Goal: Transaction & Acquisition: Subscribe to service/newsletter

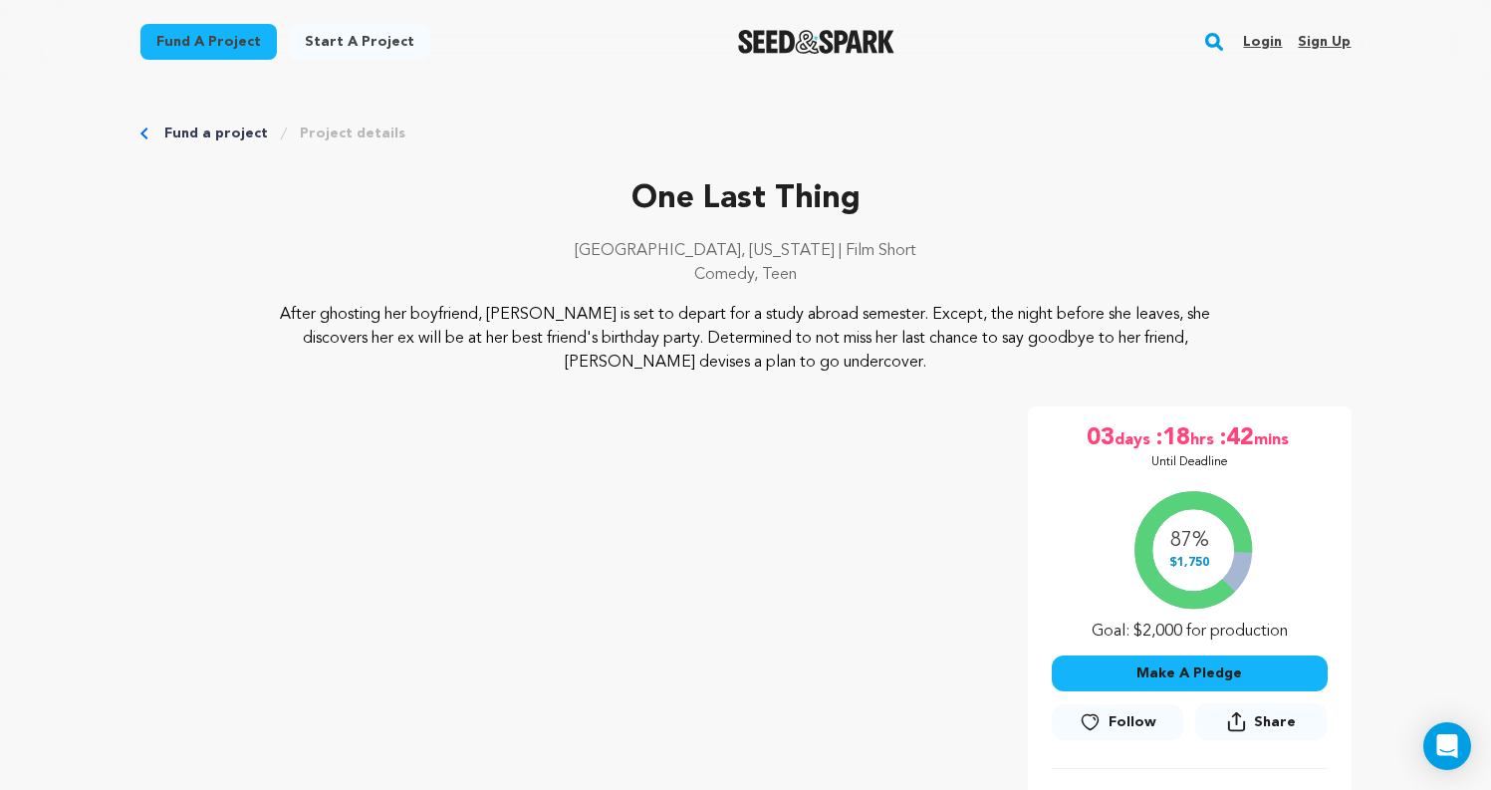
click at [354, 133] on link "Project details" at bounding box center [353, 134] width 106 height 20
click at [1266, 28] on link "Login" at bounding box center [1262, 42] width 39 height 32
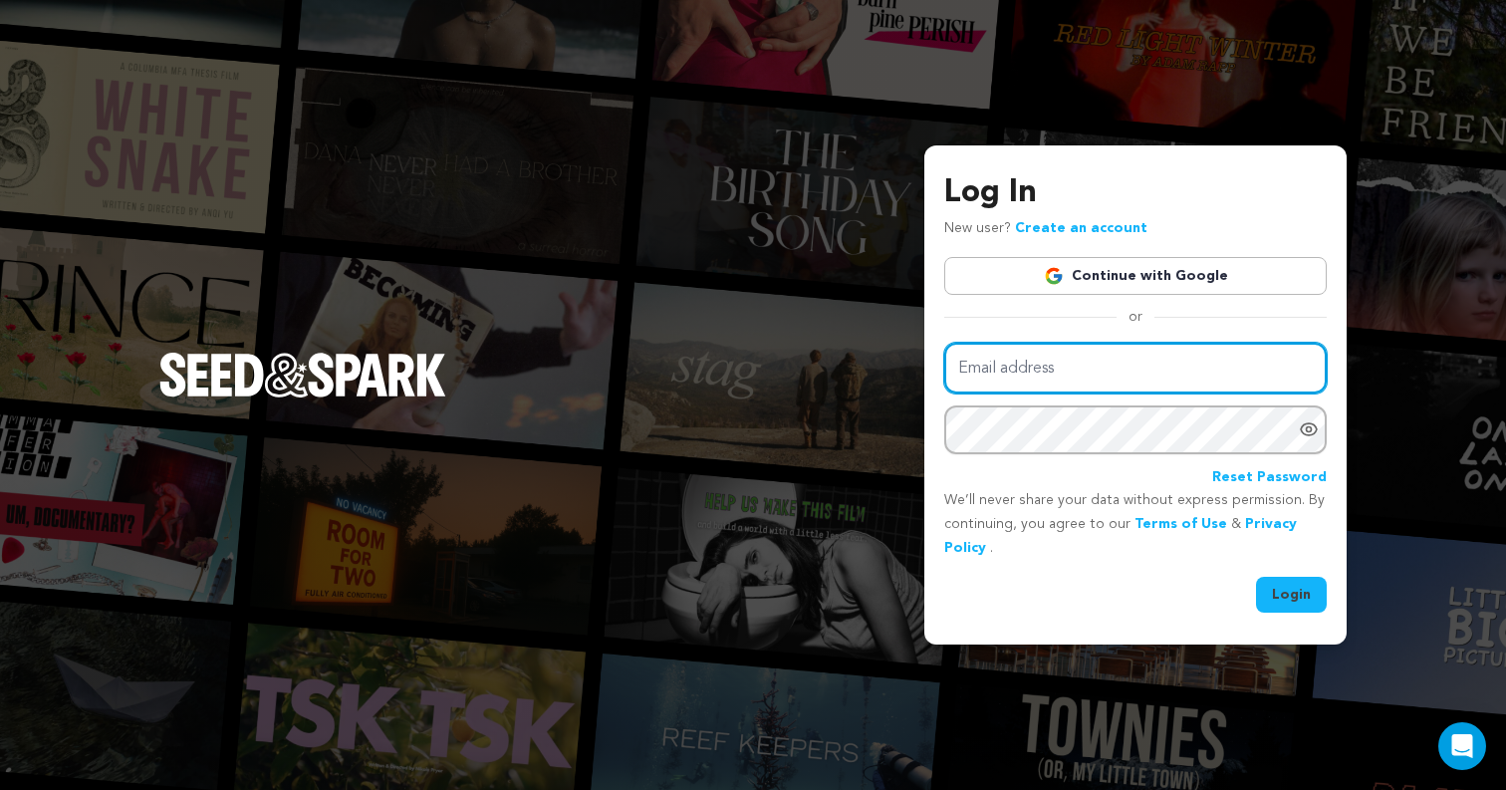
click at [1152, 359] on input "Email address" at bounding box center [1135, 368] width 383 height 51
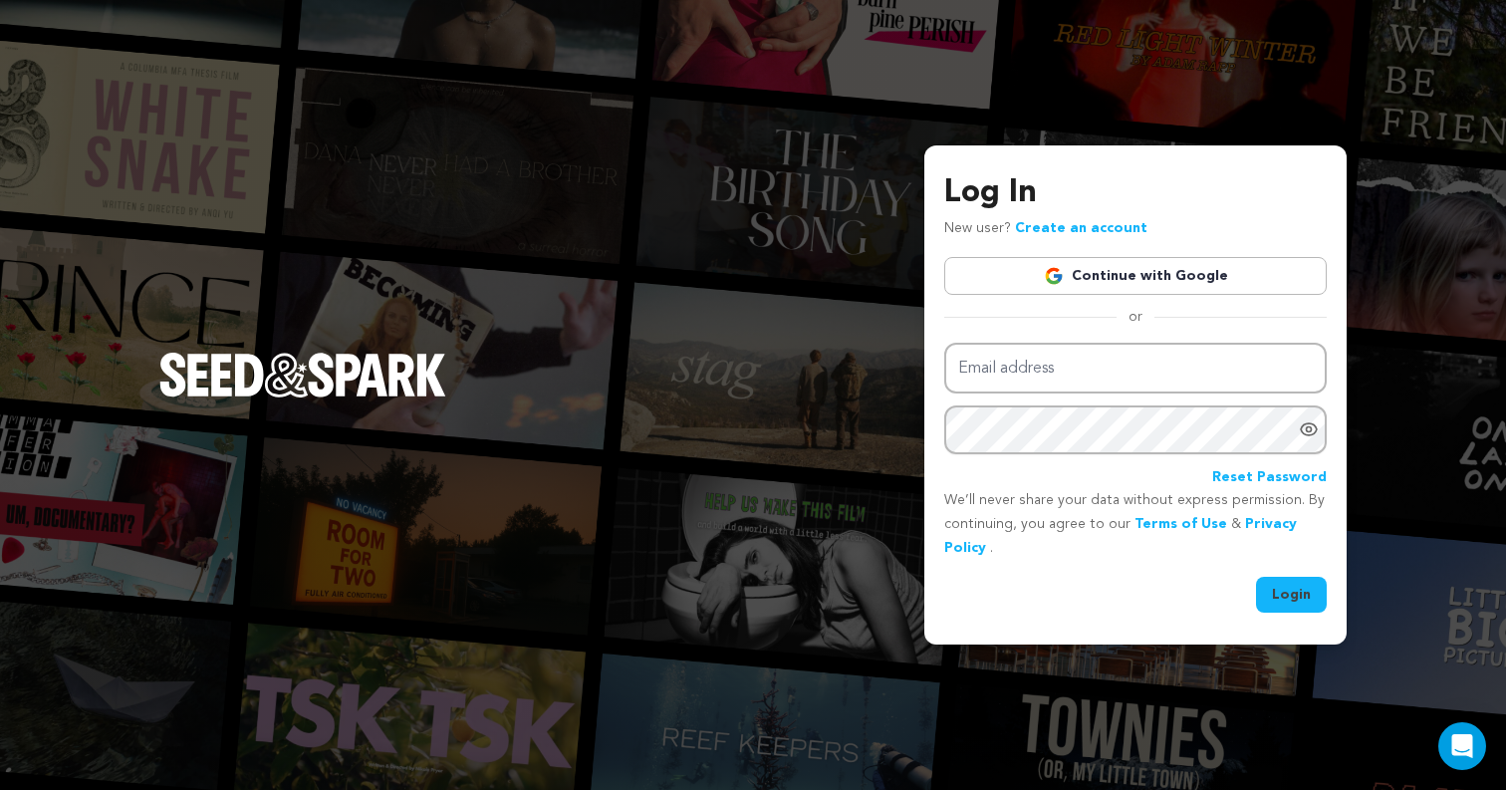
click at [1163, 271] on link "Continue with Google" at bounding box center [1135, 276] width 383 height 38
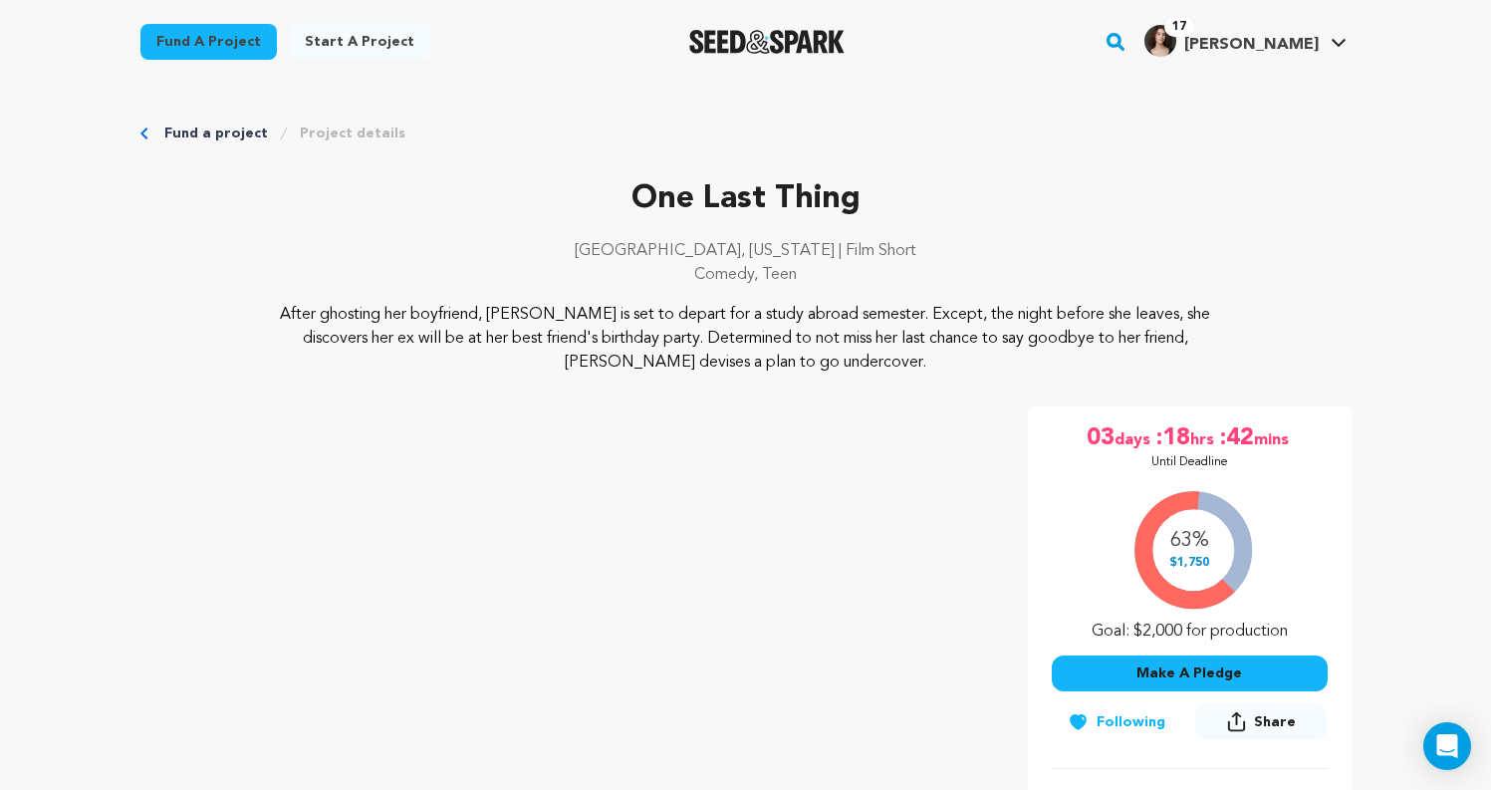
click at [1315, 43] on span "[PERSON_NAME]" at bounding box center [1252, 45] width 134 height 16
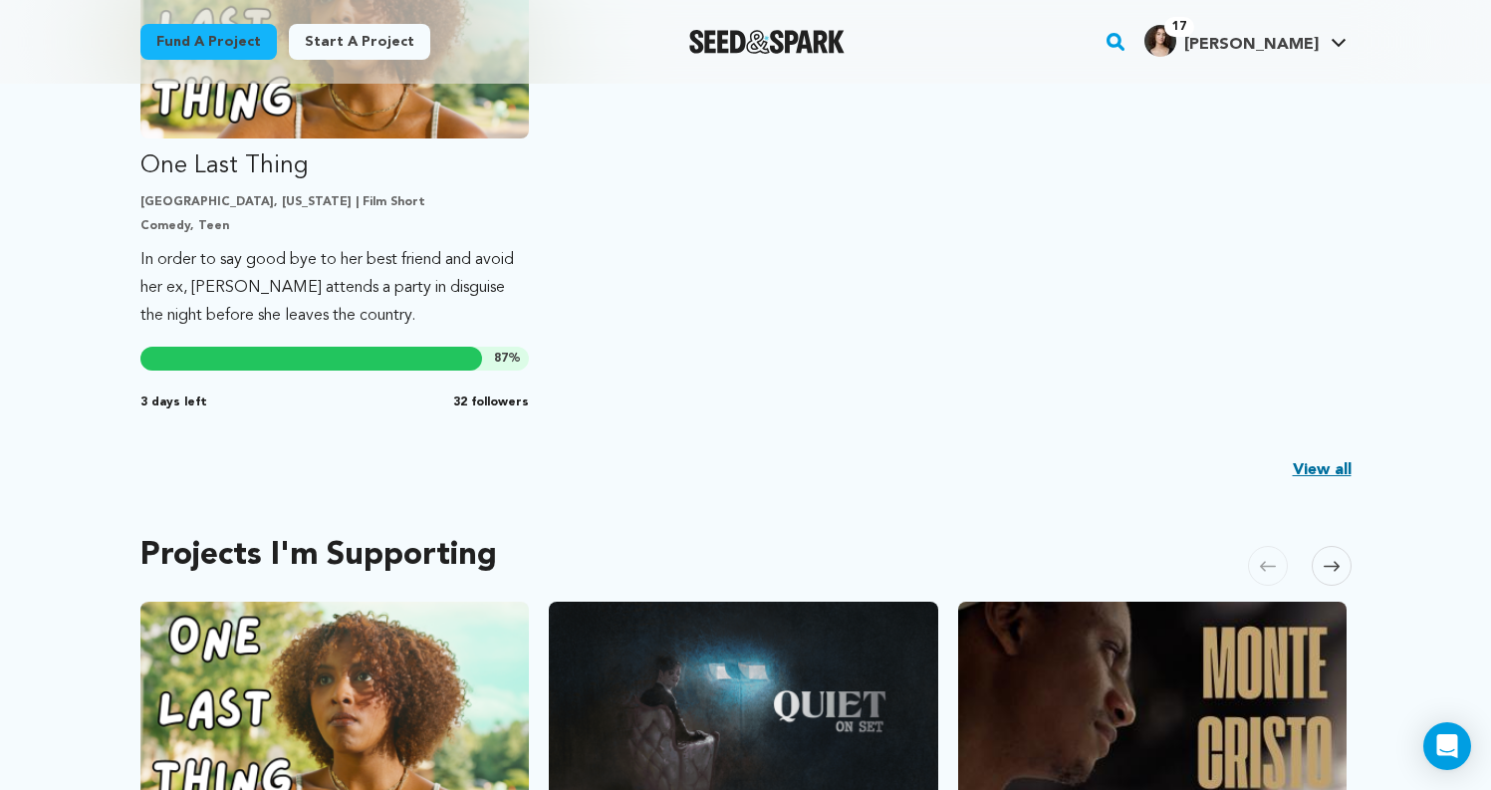
scroll to position [669, 0]
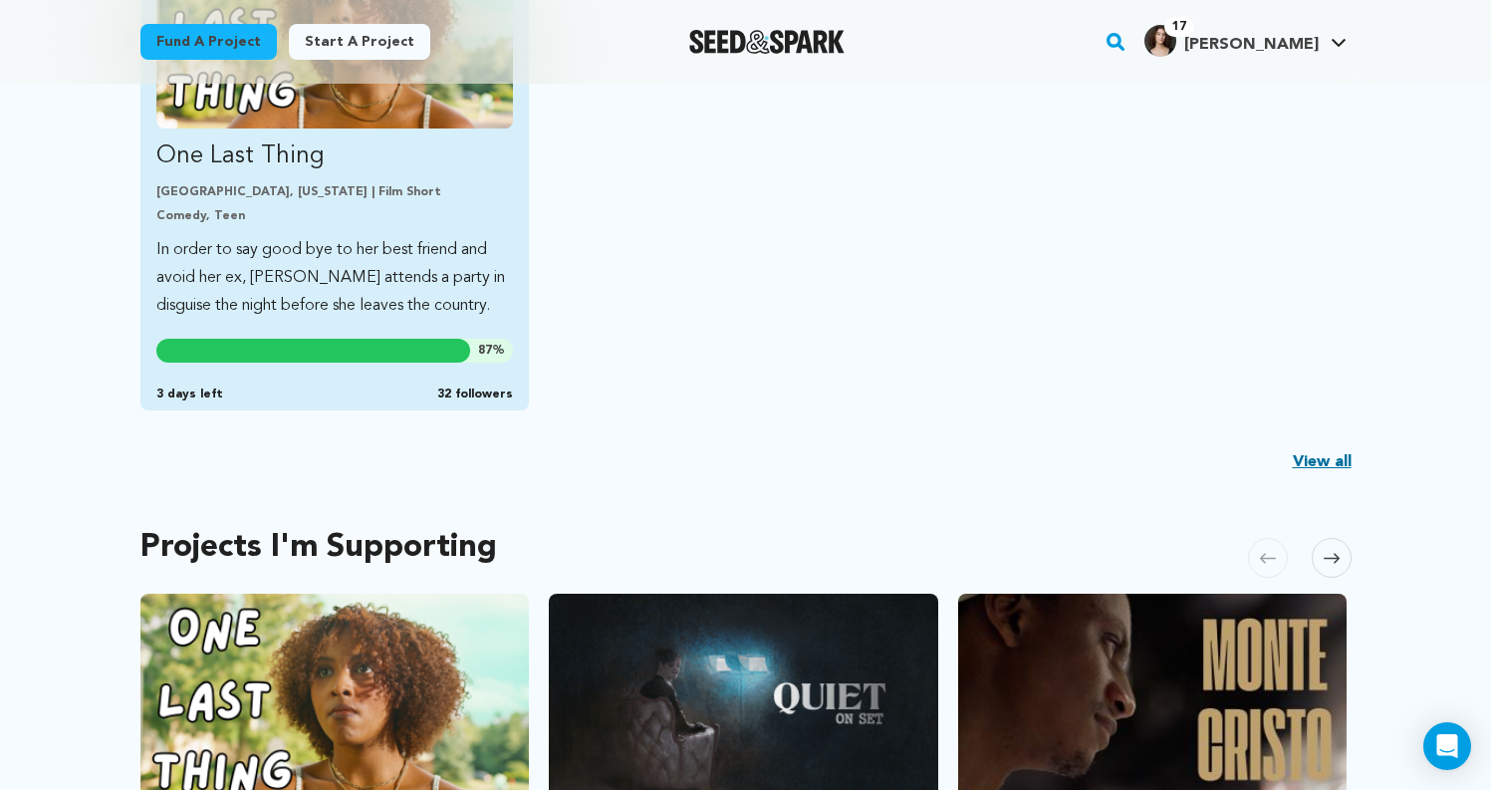
click at [429, 364] on div "87 % 3 days left 32 followers" at bounding box center [334, 371] width 357 height 64
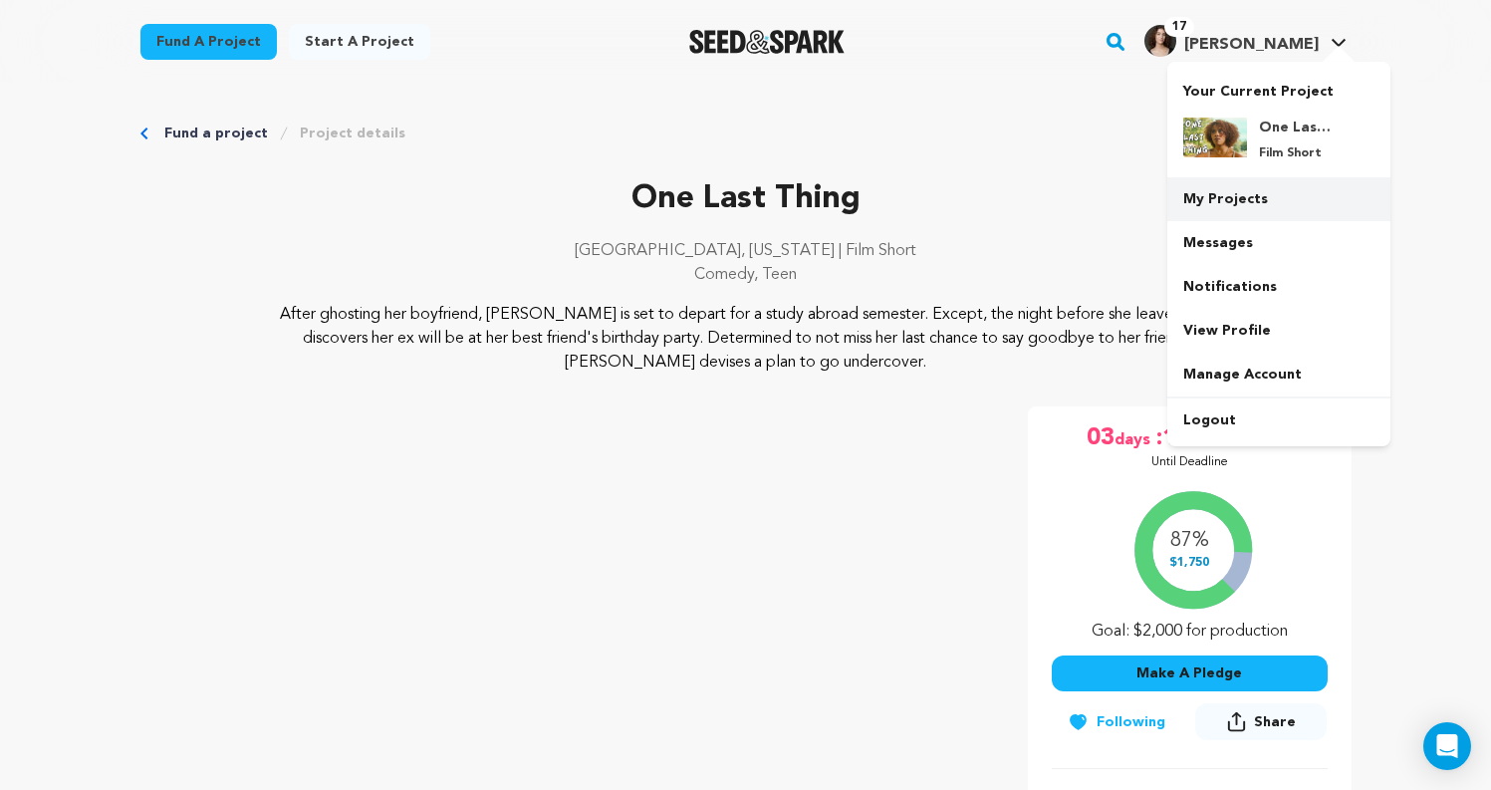
click at [1261, 187] on link "My Projects" at bounding box center [1279, 199] width 223 height 44
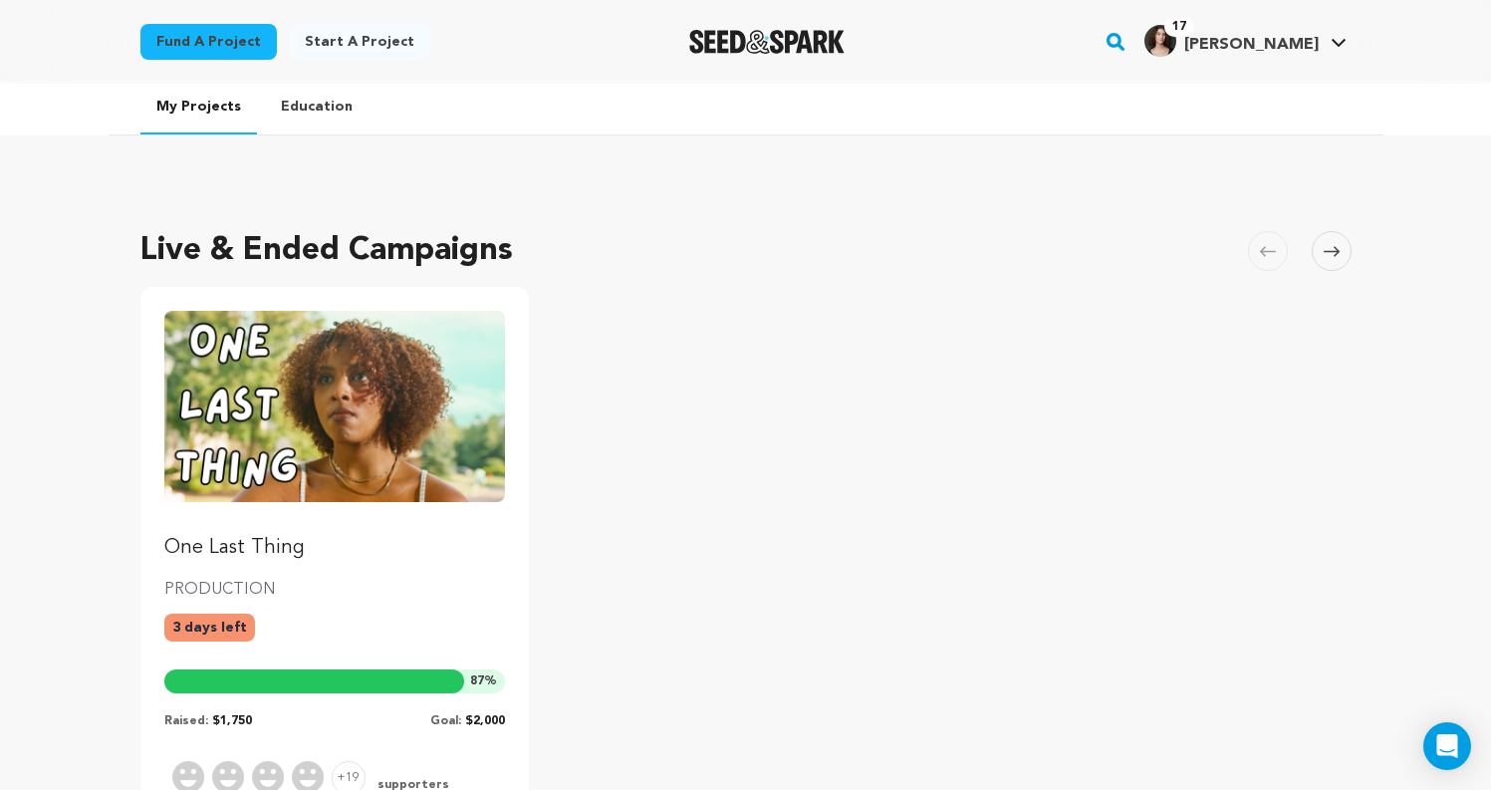
scroll to position [202, 0]
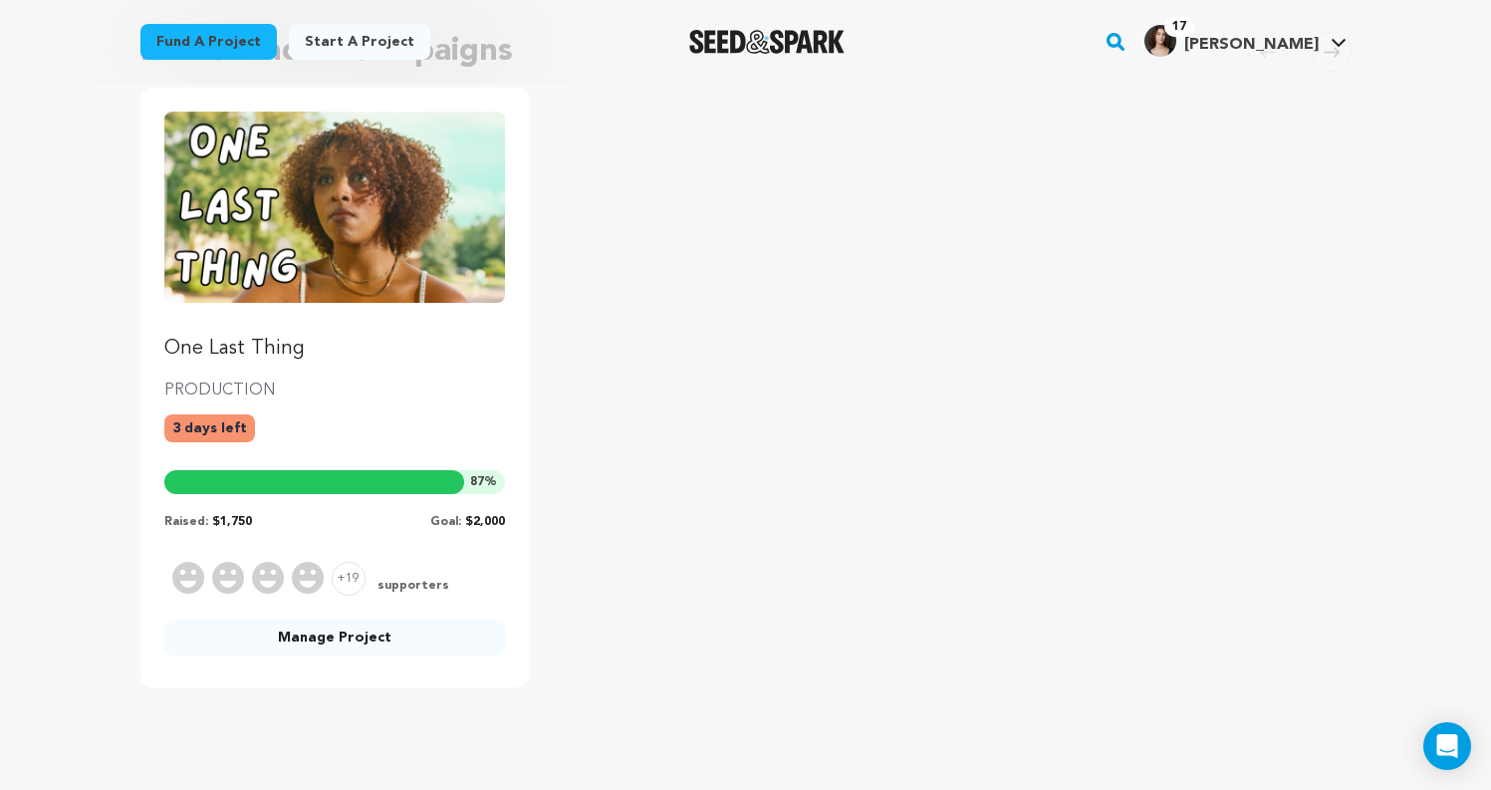
click at [332, 633] on link "Manage Project" at bounding box center [335, 638] width 342 height 36
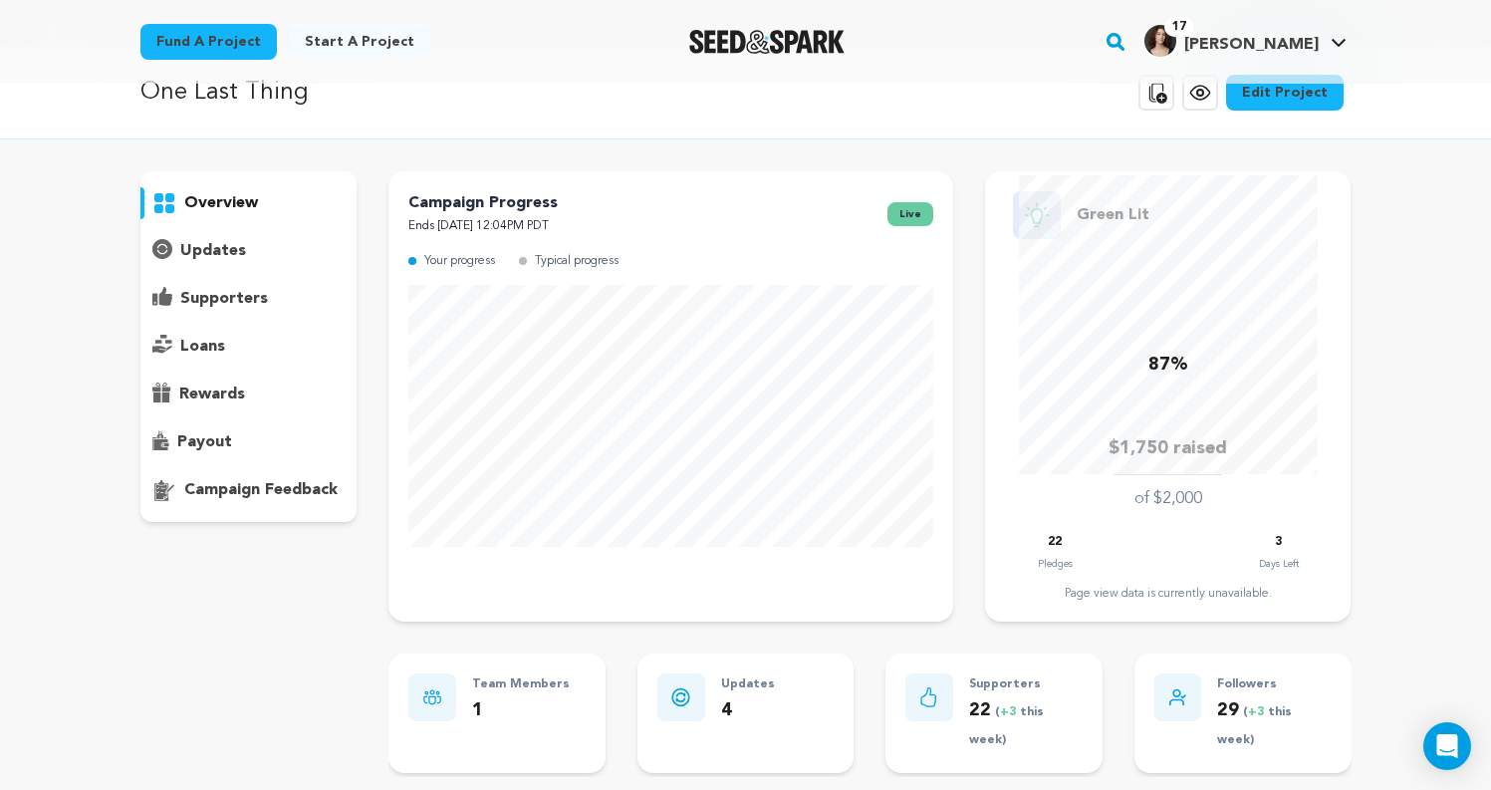
scroll to position [29, 0]
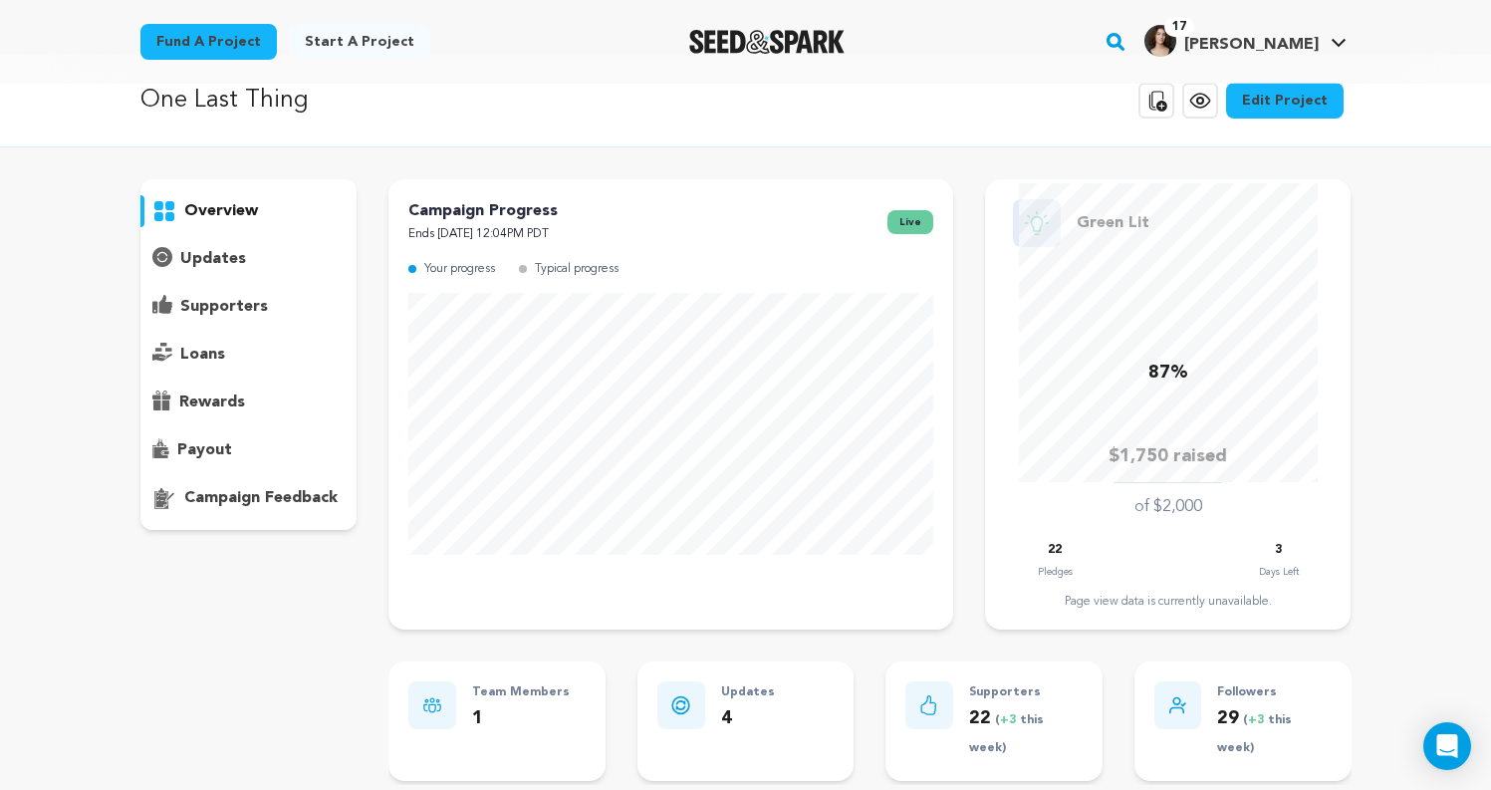
click at [289, 257] on div "updates" at bounding box center [248, 259] width 217 height 32
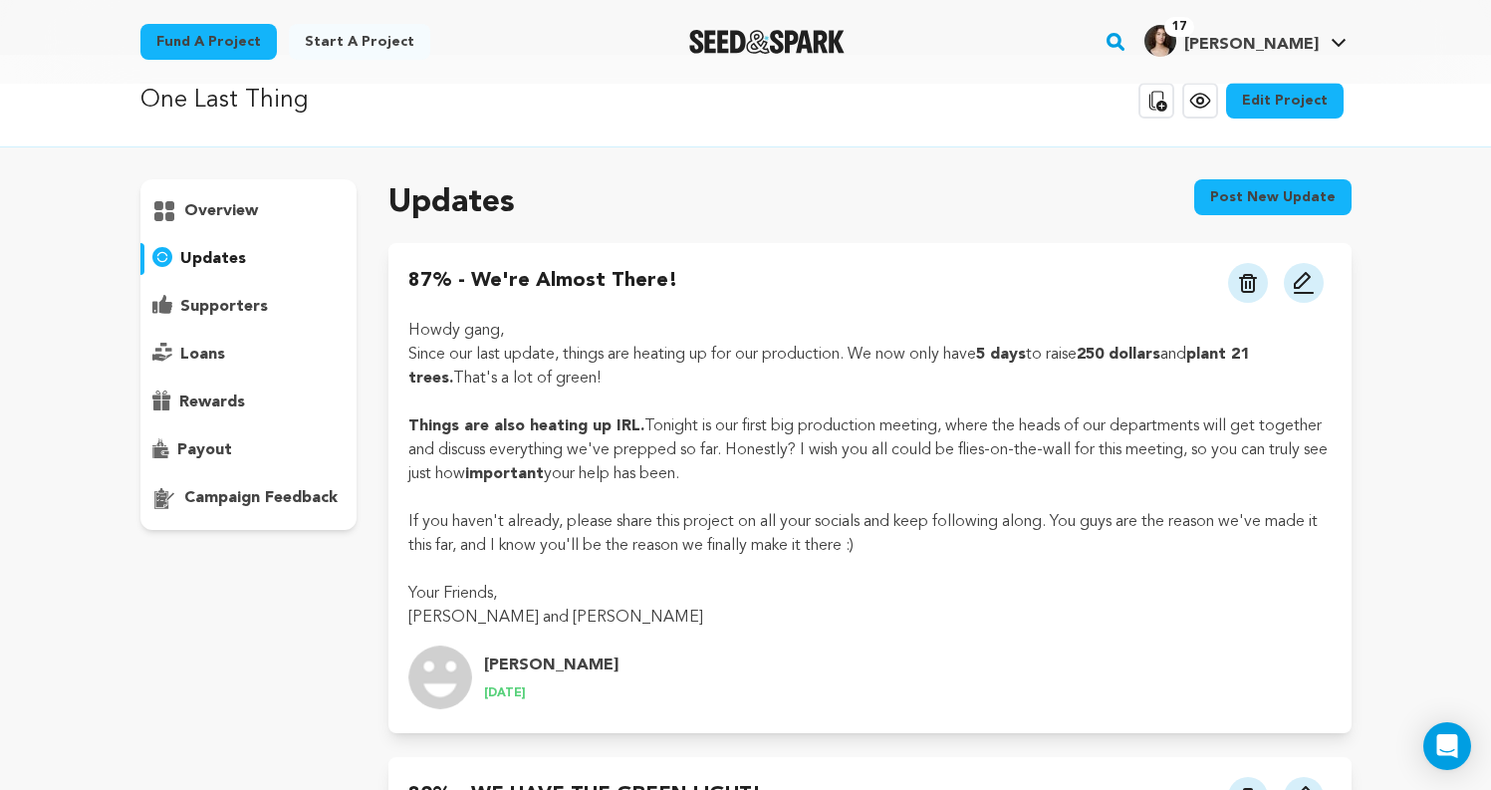
click at [274, 293] on div "supporters" at bounding box center [248, 307] width 217 height 32
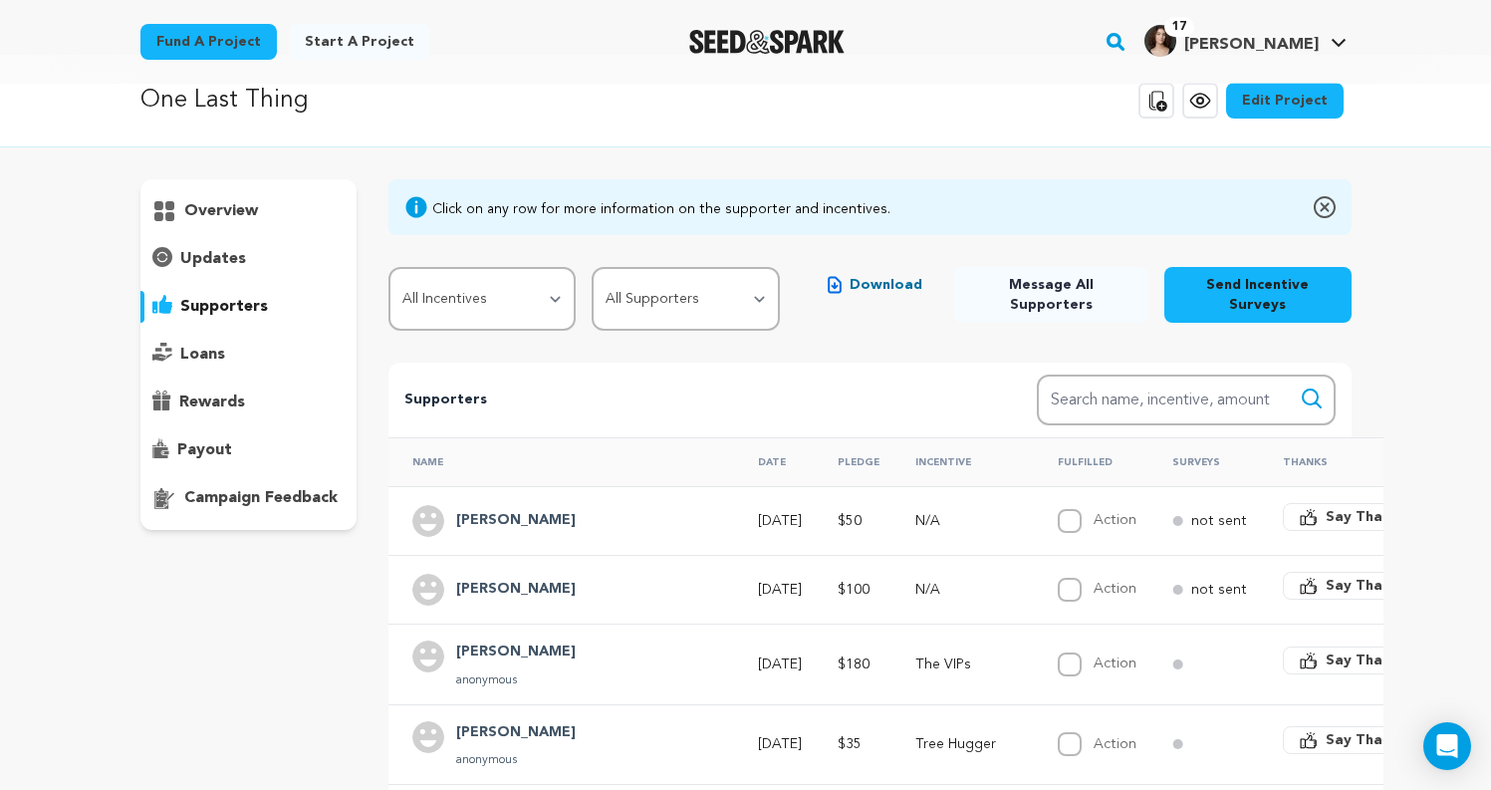
click at [277, 331] on div "overview" at bounding box center [248, 354] width 217 height 351
click at [277, 342] on div "loans" at bounding box center [248, 355] width 217 height 32
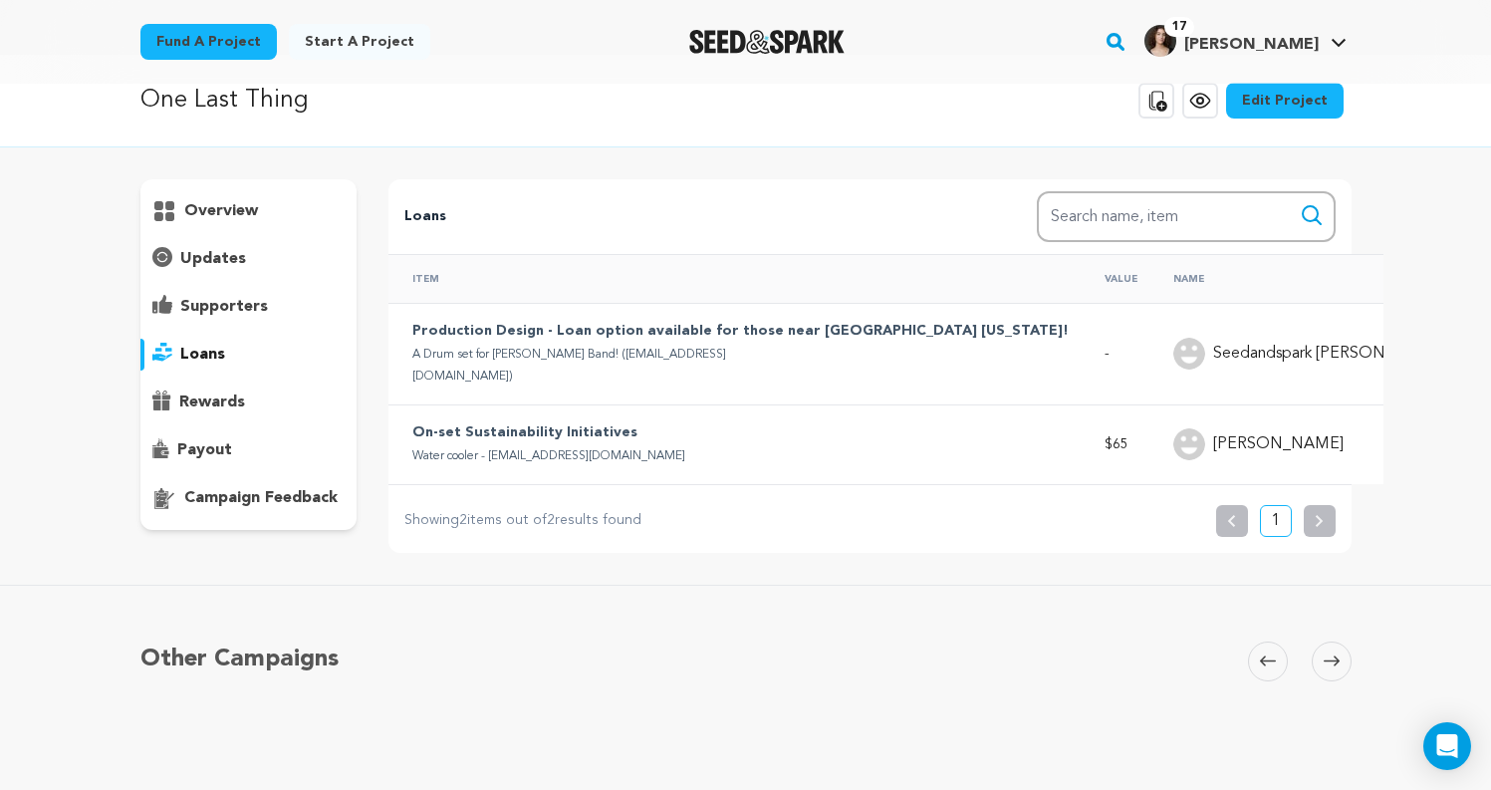
click at [250, 387] on div "rewards" at bounding box center [248, 403] width 217 height 32
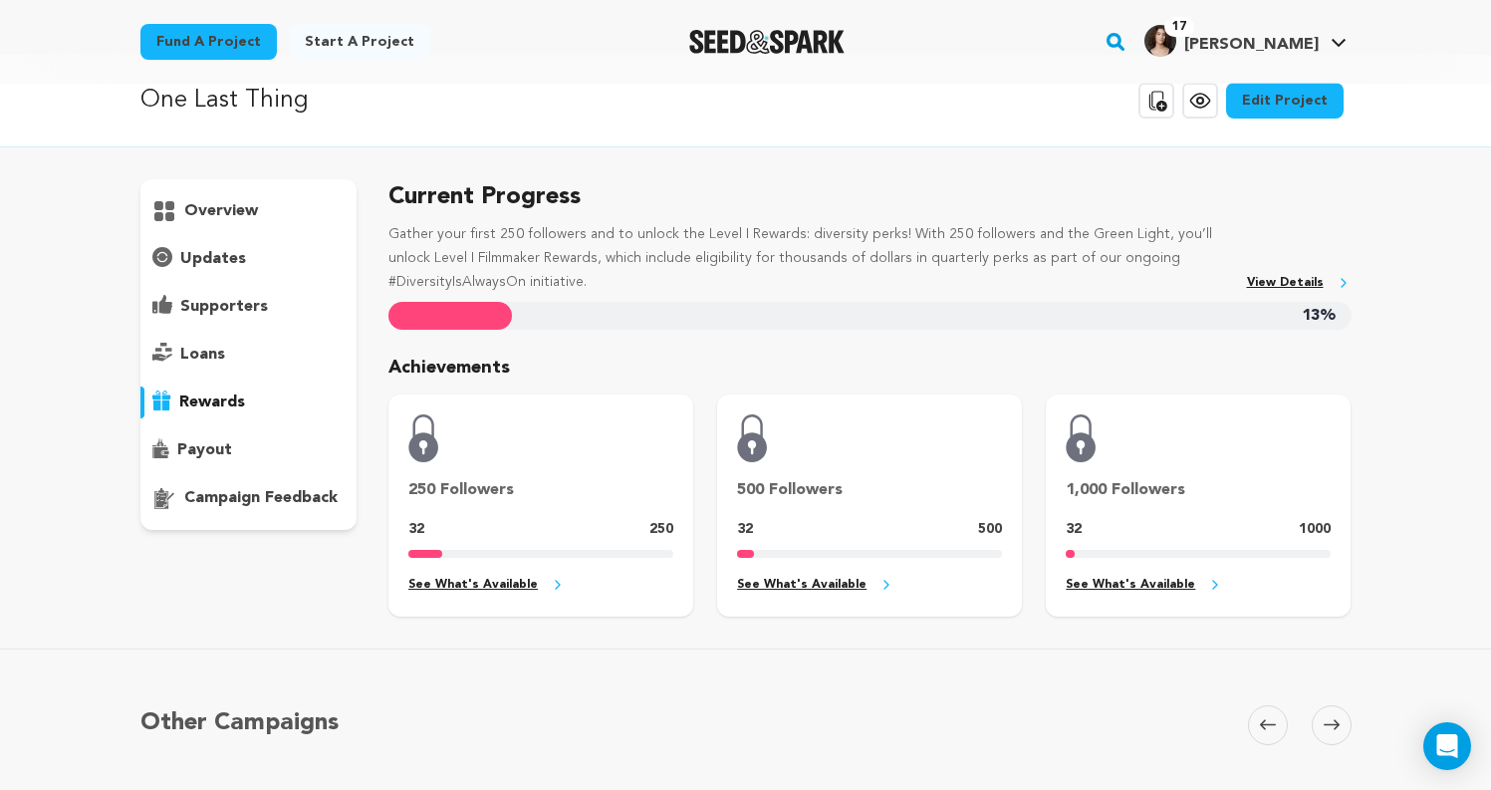
click at [212, 436] on div "payout" at bounding box center [248, 450] width 217 height 32
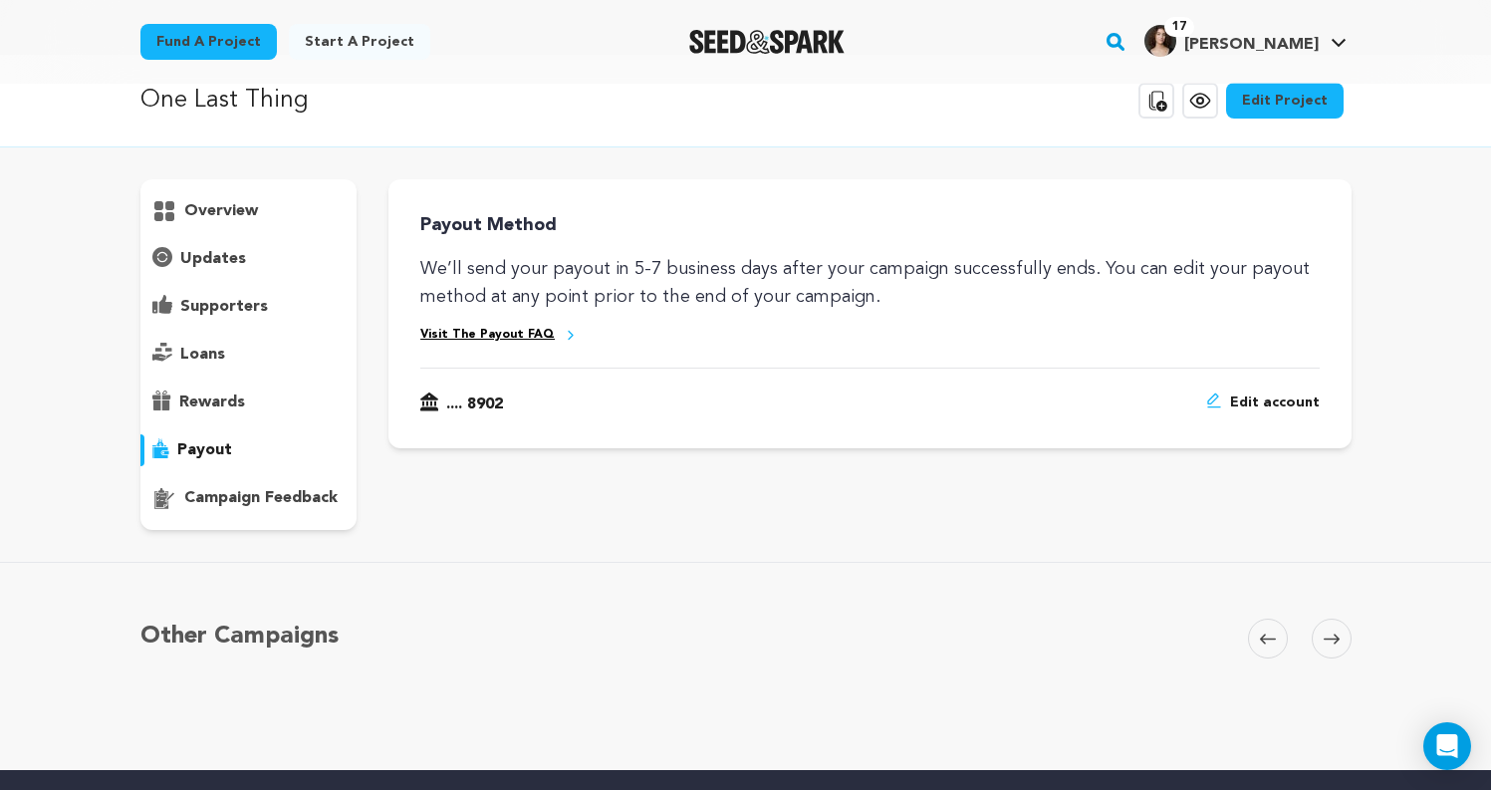
click at [217, 271] on div "updates" at bounding box center [248, 259] width 217 height 32
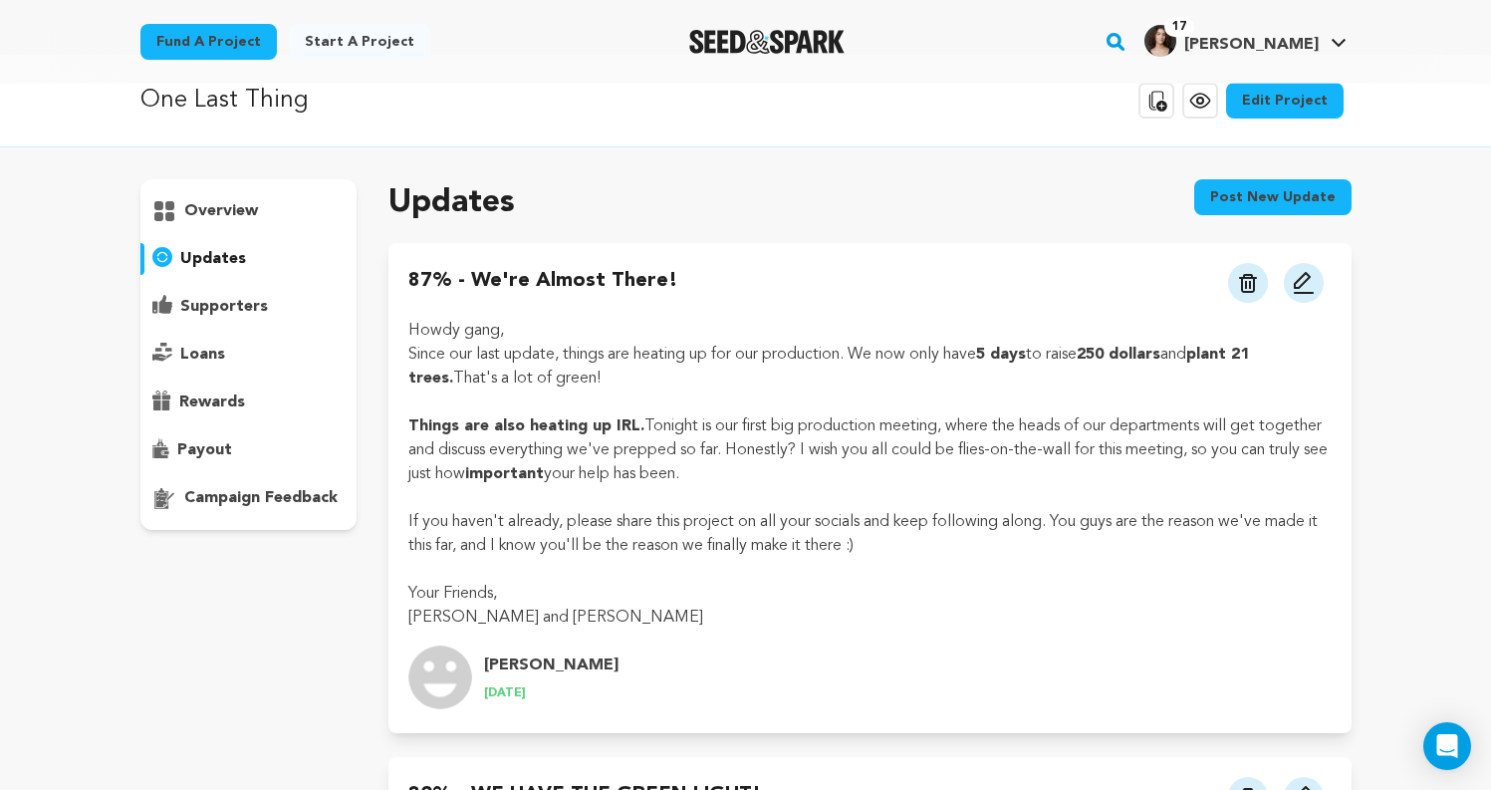
click at [217, 209] on p "overview" at bounding box center [221, 211] width 74 height 24
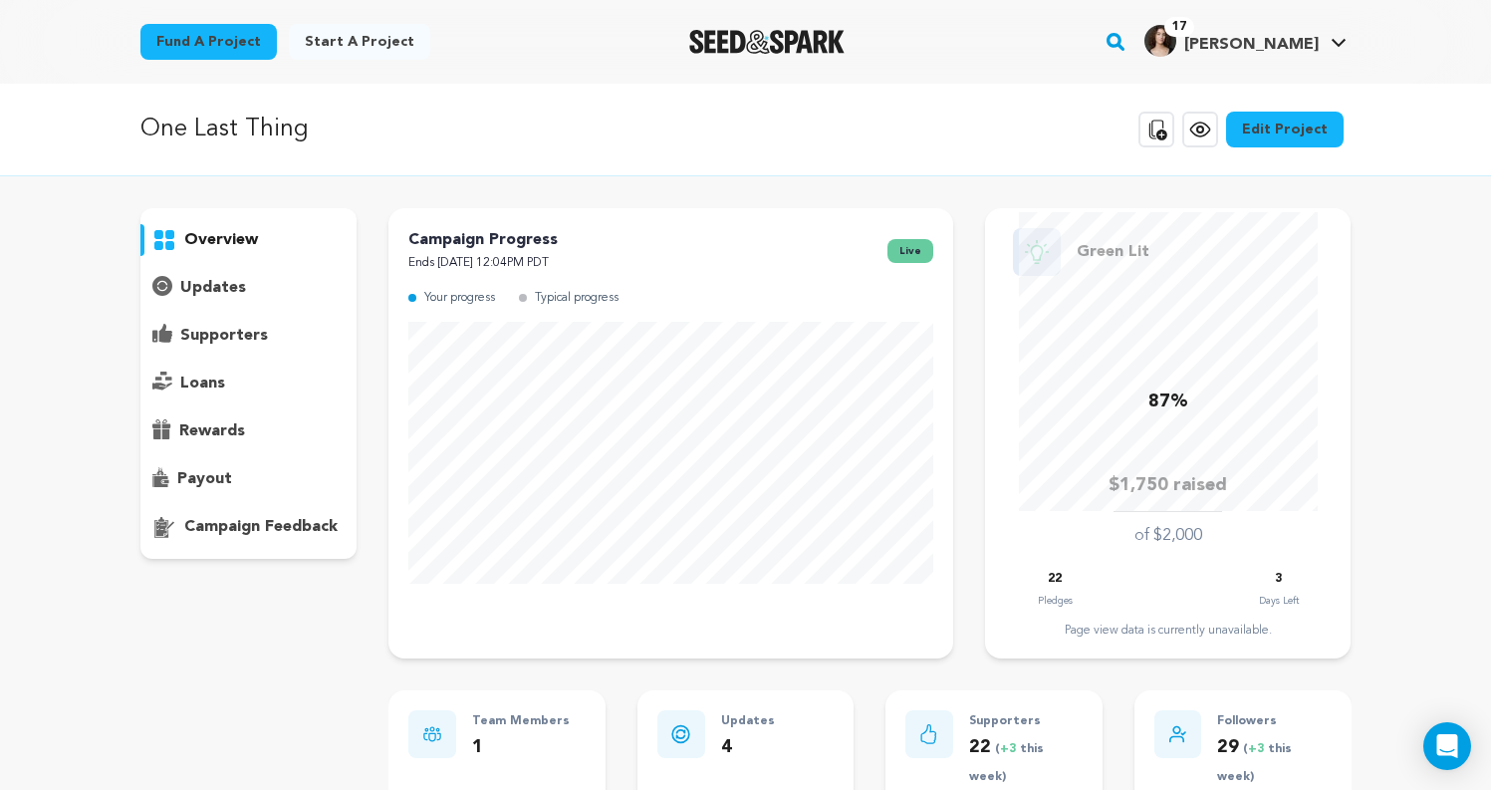
click at [242, 348] on div "supporters" at bounding box center [248, 336] width 217 height 32
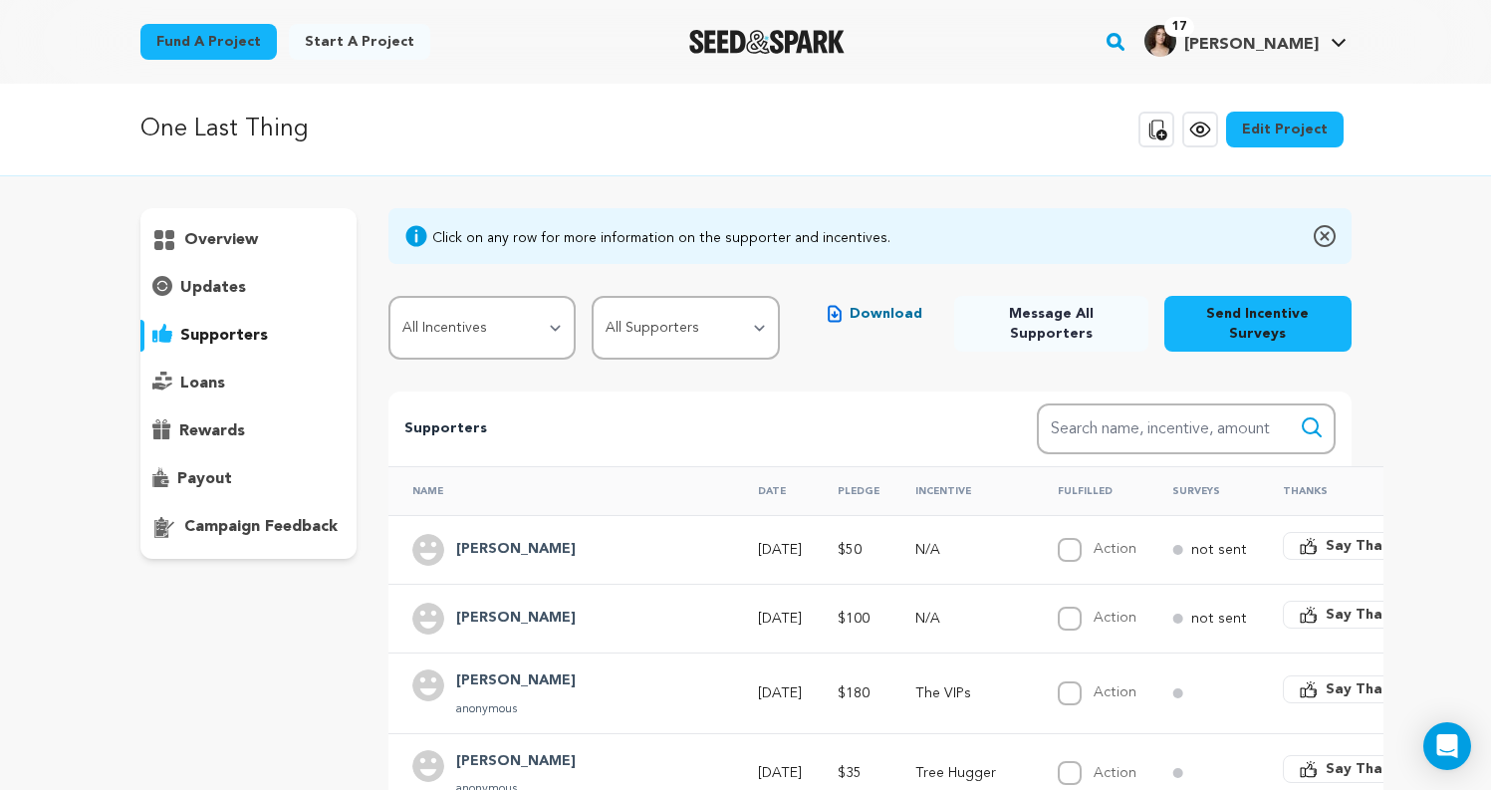
click at [252, 278] on div "updates" at bounding box center [248, 288] width 217 height 32
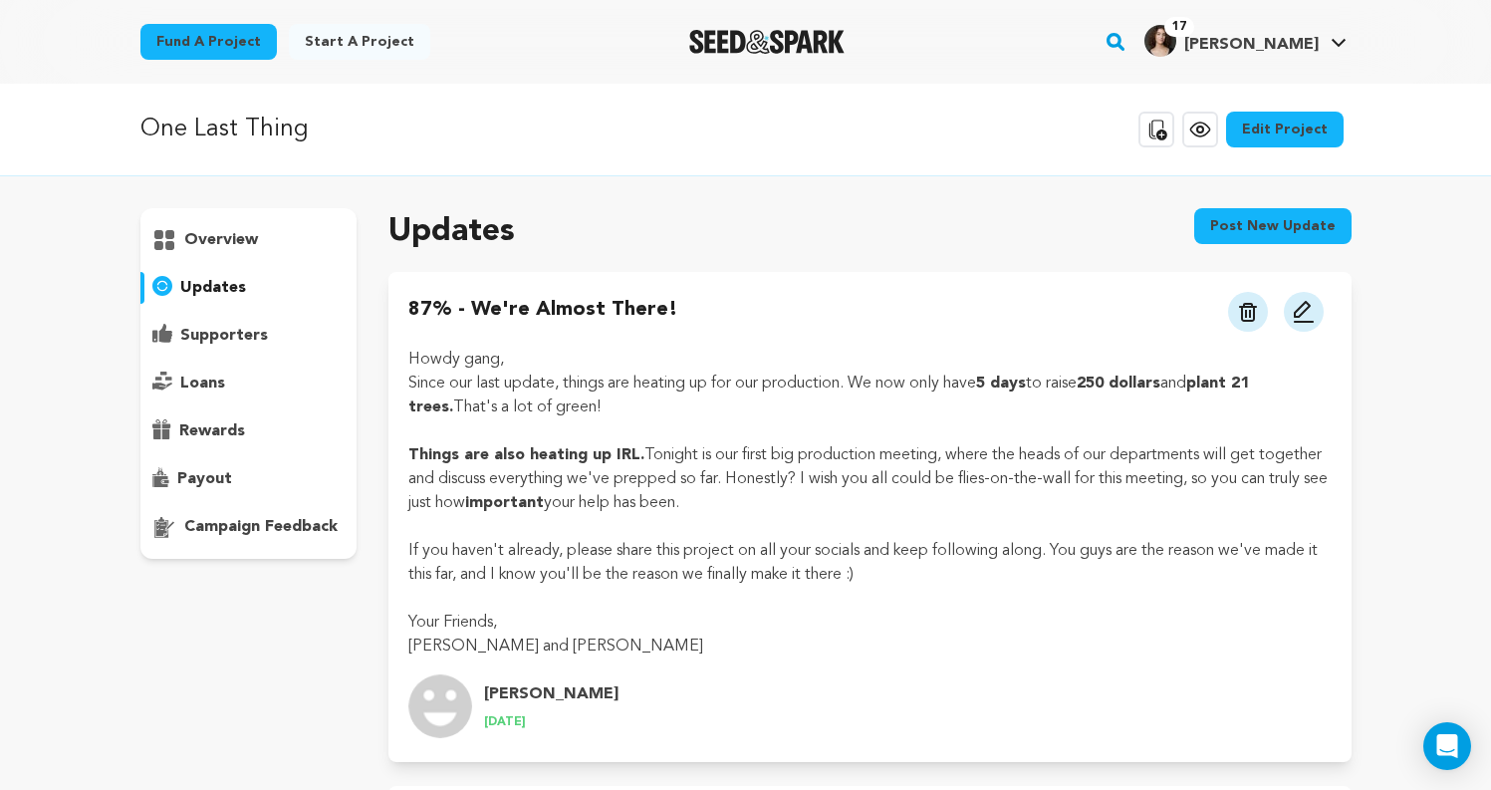
click at [871, 11] on div "Fund a project Start a project Search" at bounding box center [746, 42] width 1275 height 84
click at [208, 233] on p "overview" at bounding box center [221, 240] width 74 height 24
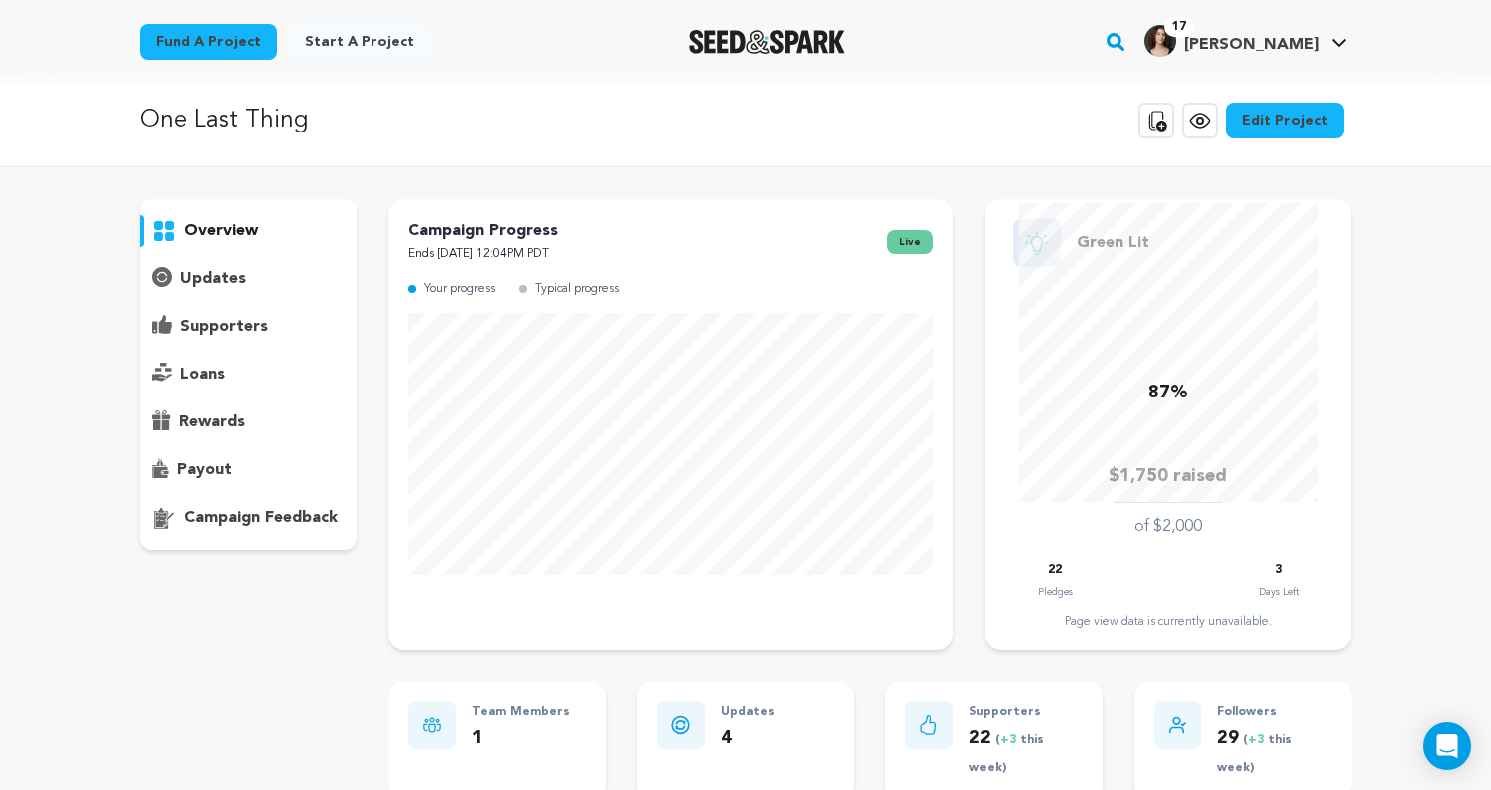
scroll to position [11, 0]
click at [200, 331] on p "supporters" at bounding box center [224, 325] width 88 height 24
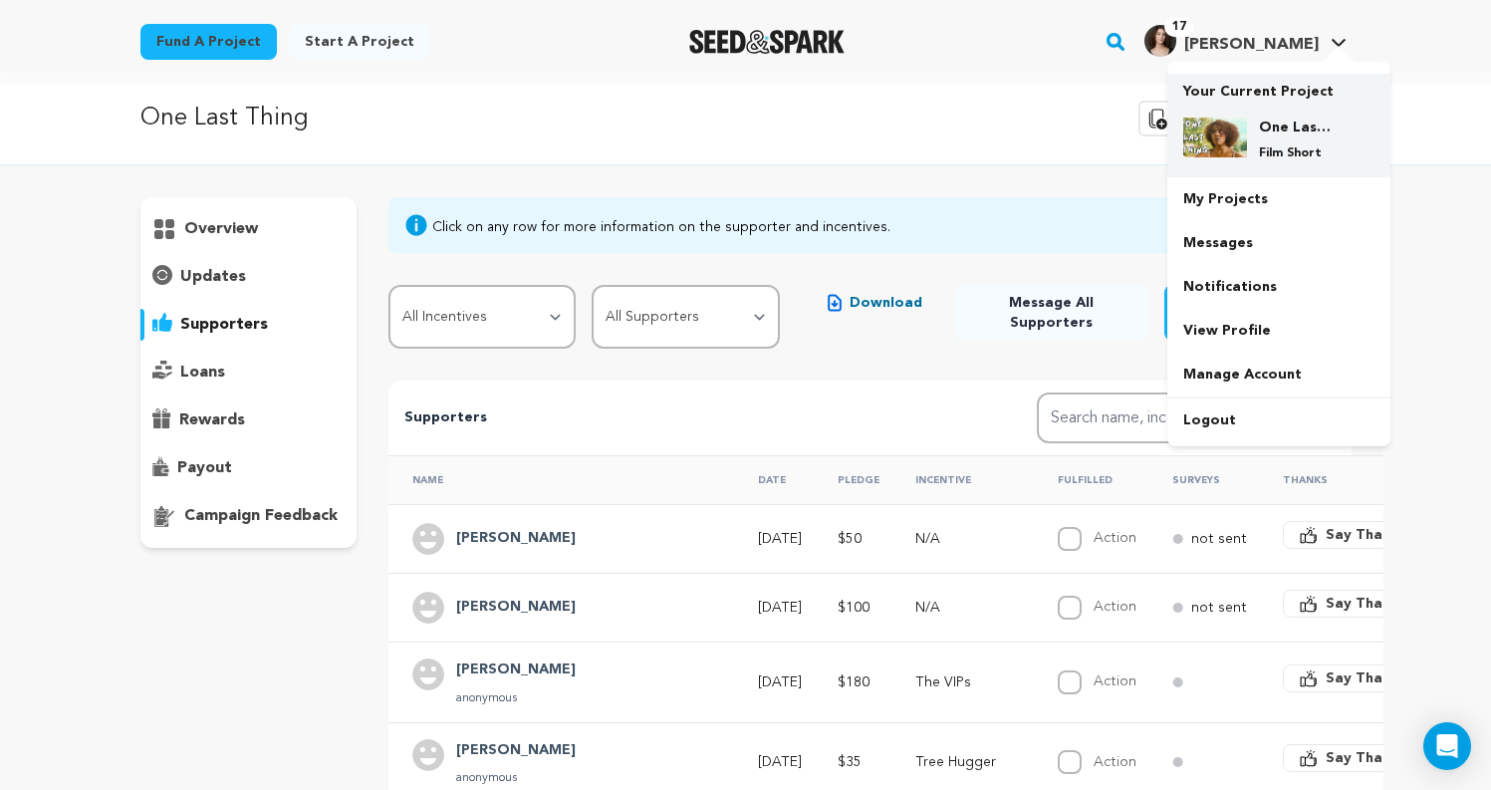
click at [1258, 128] on div "One Last Thing Film Short" at bounding box center [1295, 140] width 96 height 44
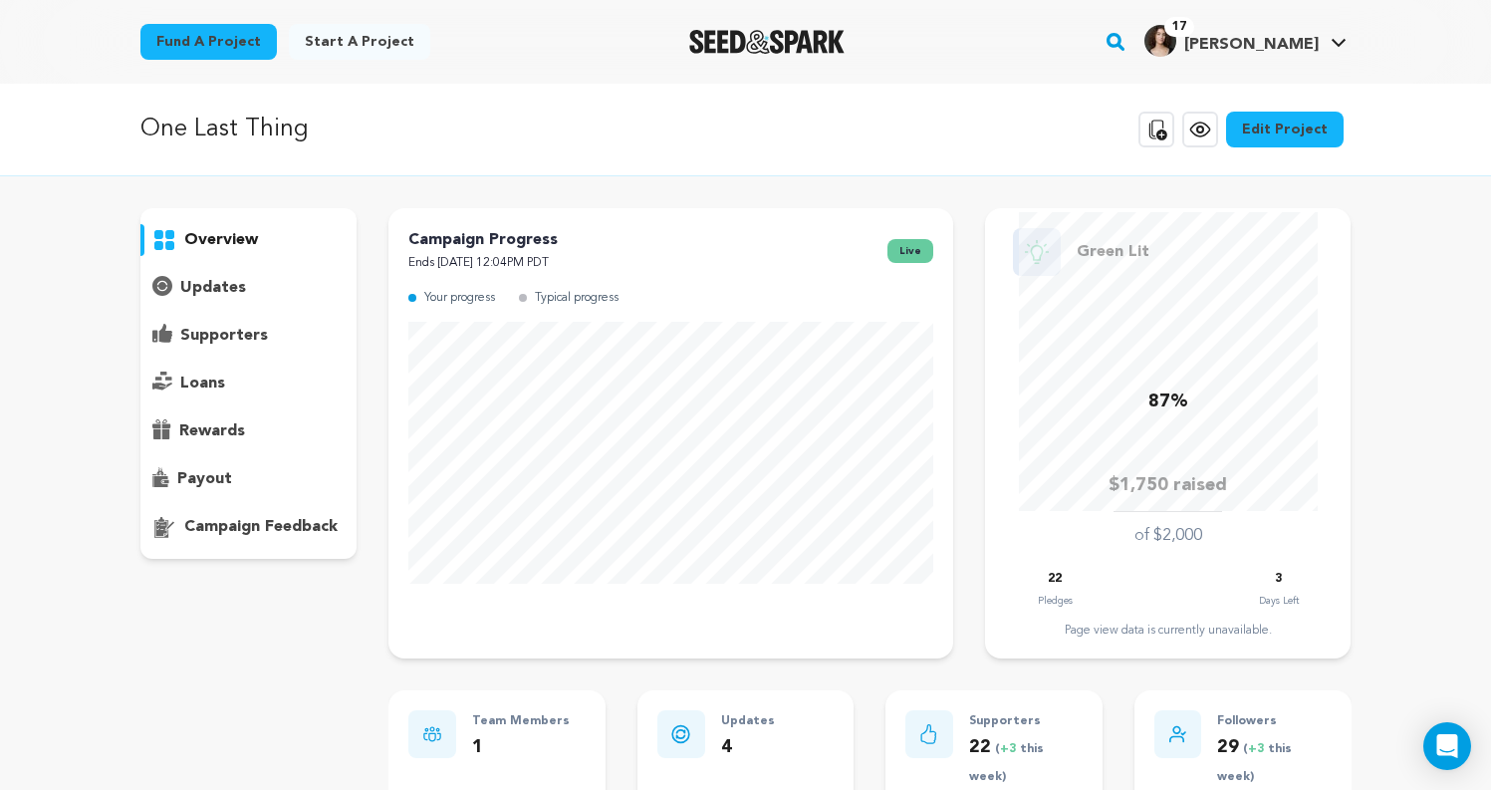
click at [802, 10] on div "Fund a project Start a project Search" at bounding box center [746, 42] width 1275 height 84
click at [810, 42] on img "Seed&Spark Homepage" at bounding box center [767, 42] width 156 height 24
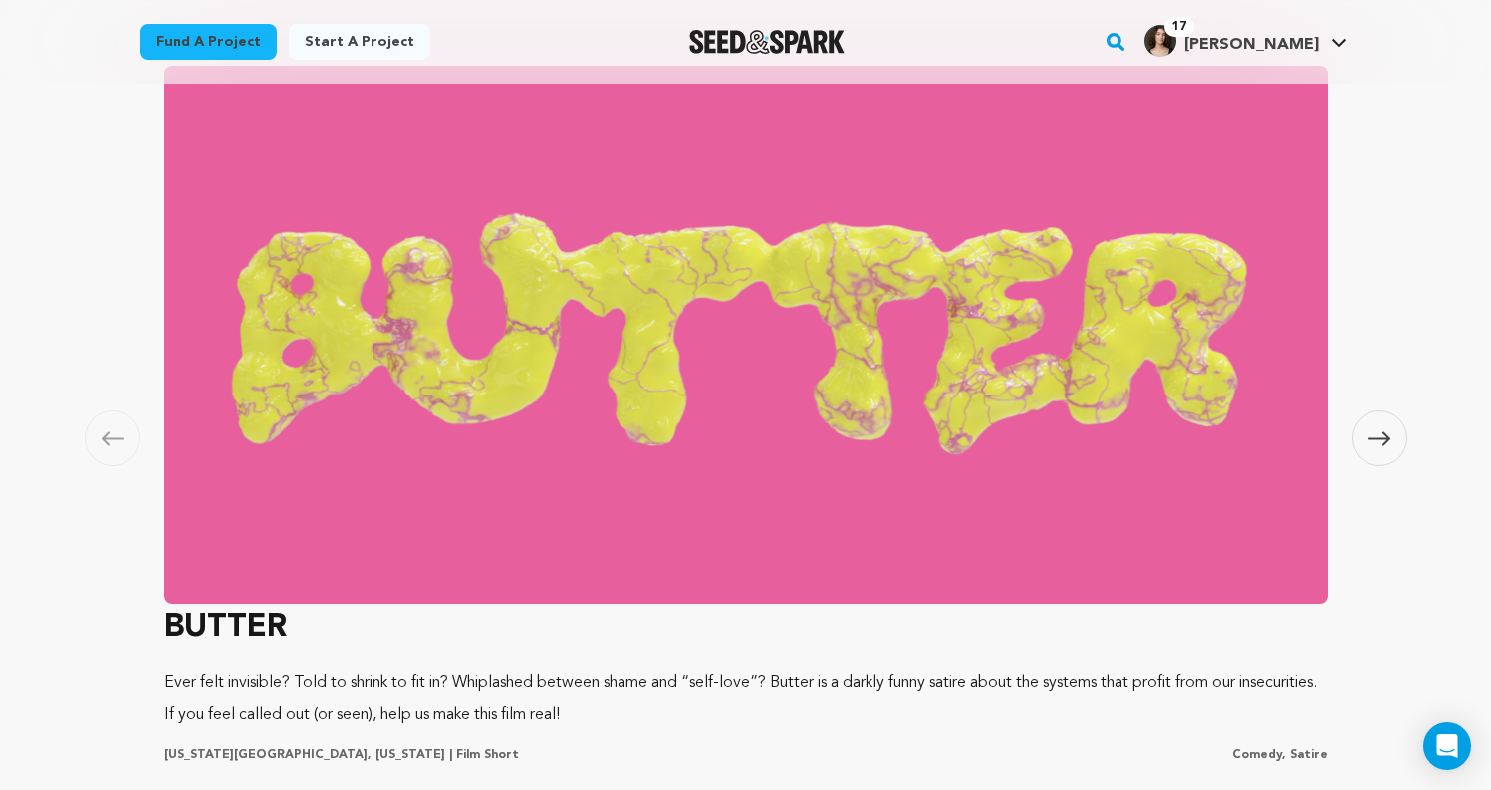
scroll to position [0, 394]
click at [1385, 425] on span at bounding box center [1380, 438] width 56 height 56
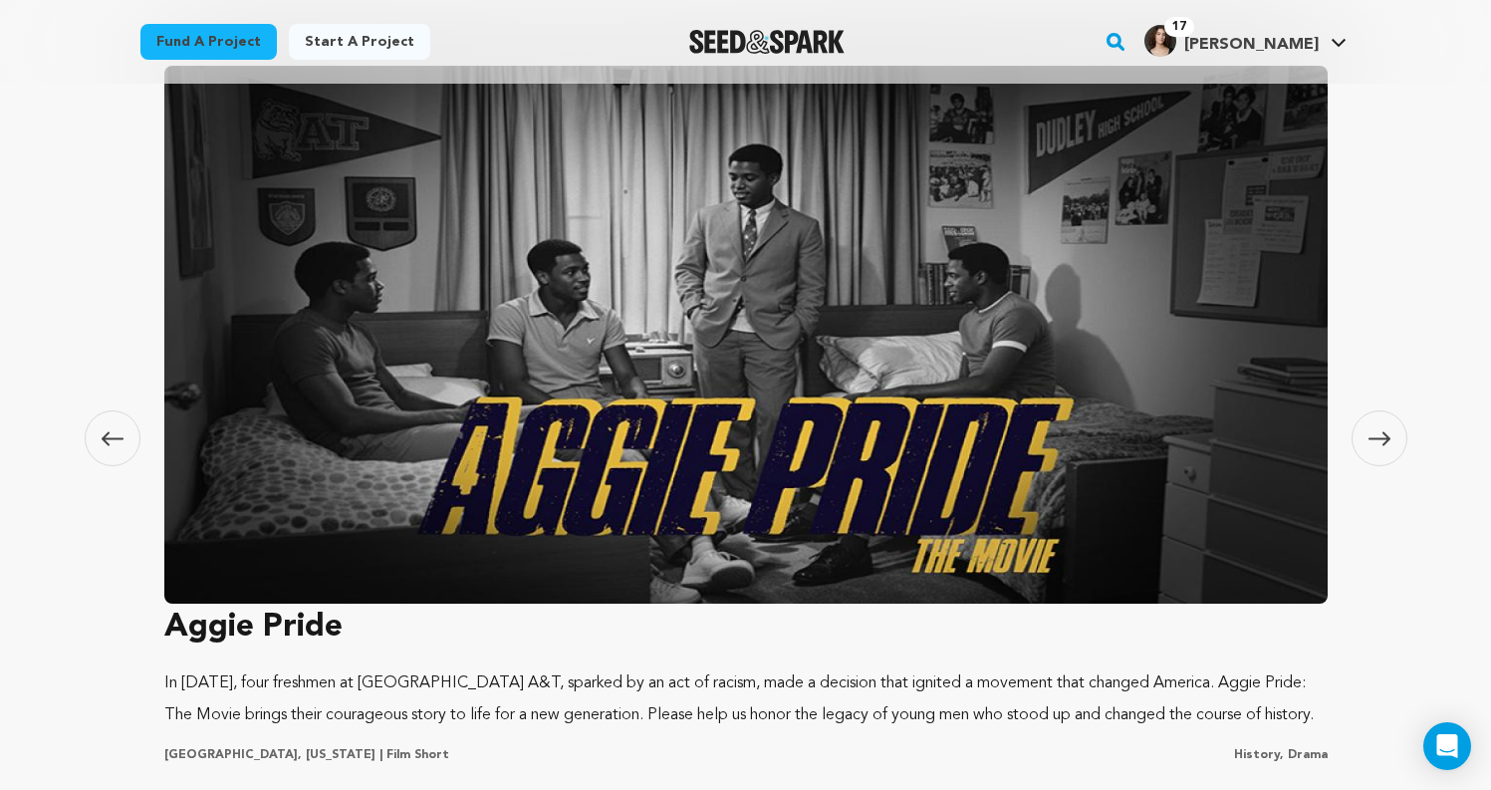
click at [1379, 428] on span at bounding box center [1380, 438] width 56 height 56
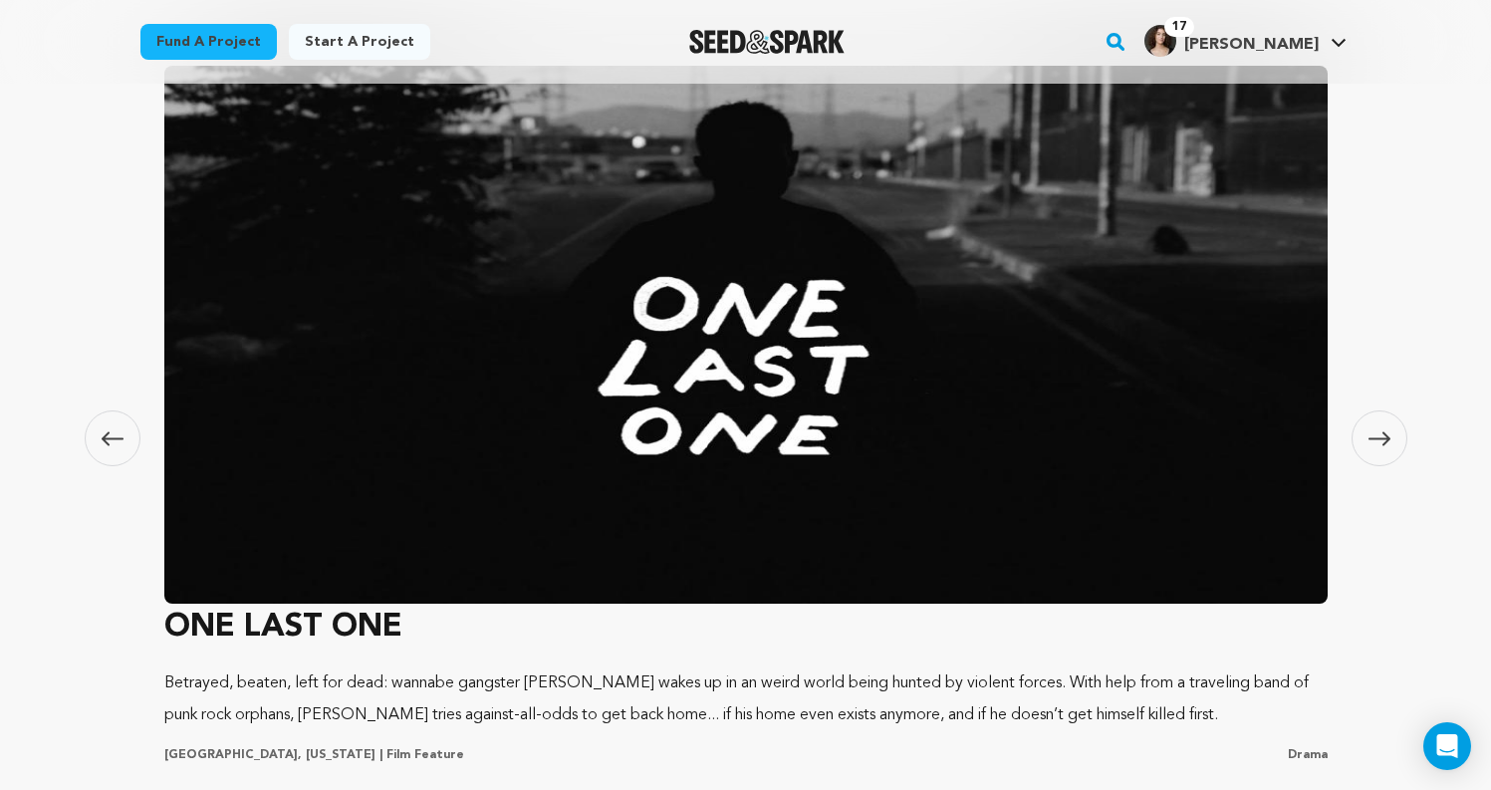
scroll to position [0, 0]
click at [1373, 429] on span at bounding box center [1380, 438] width 56 height 56
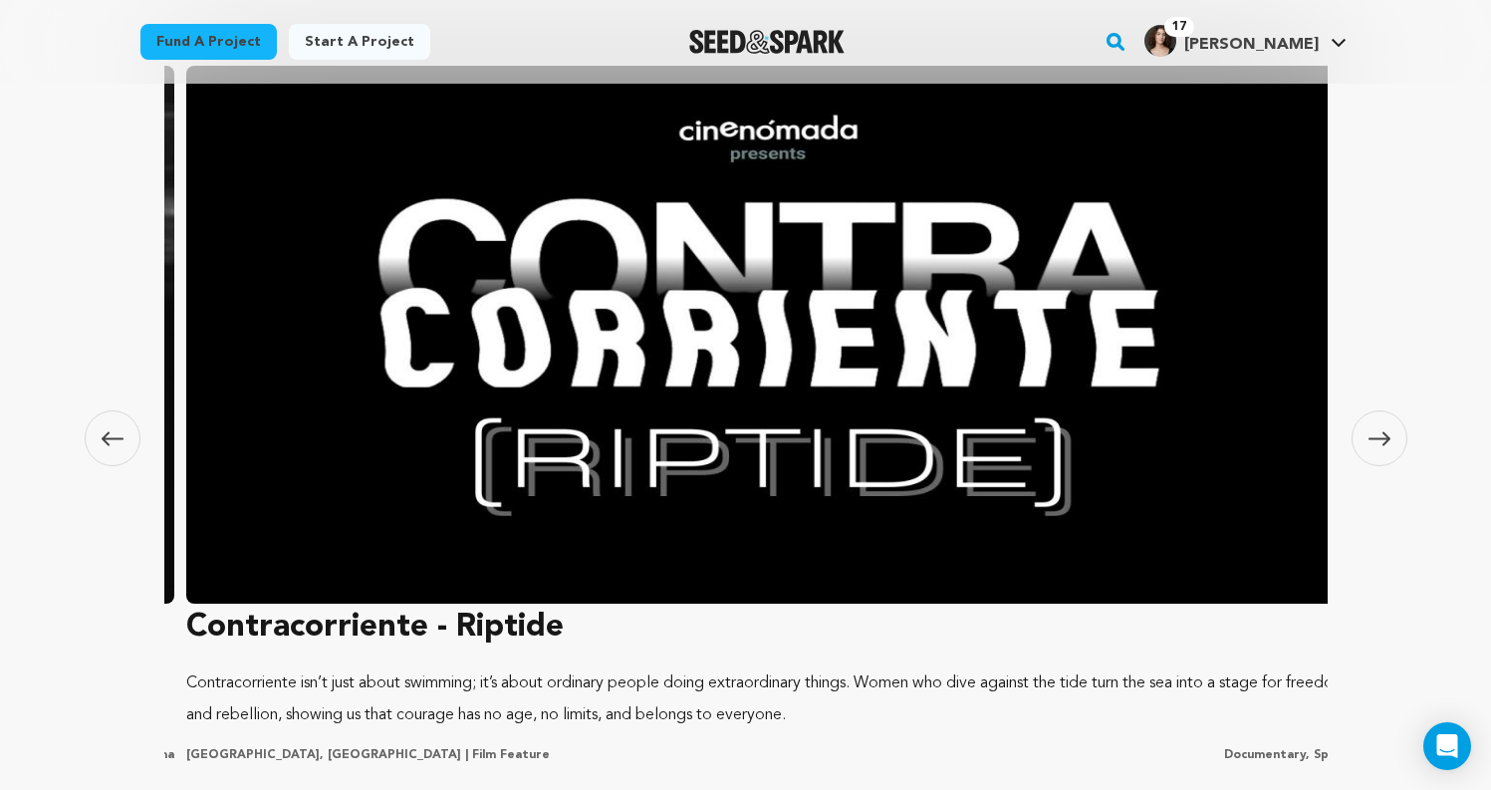
scroll to position [0, 3527]
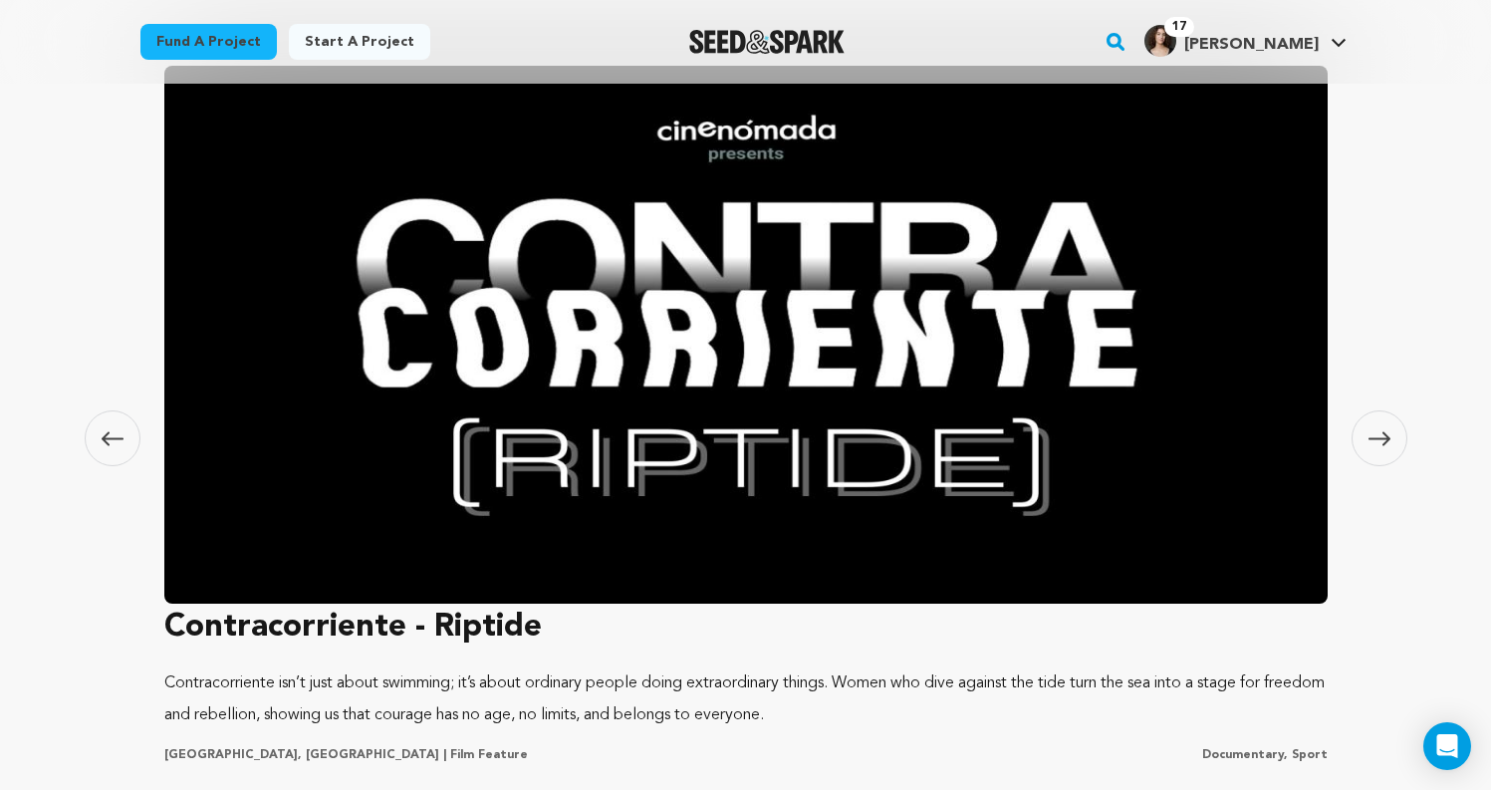
click at [1375, 433] on icon at bounding box center [1380, 438] width 22 height 15
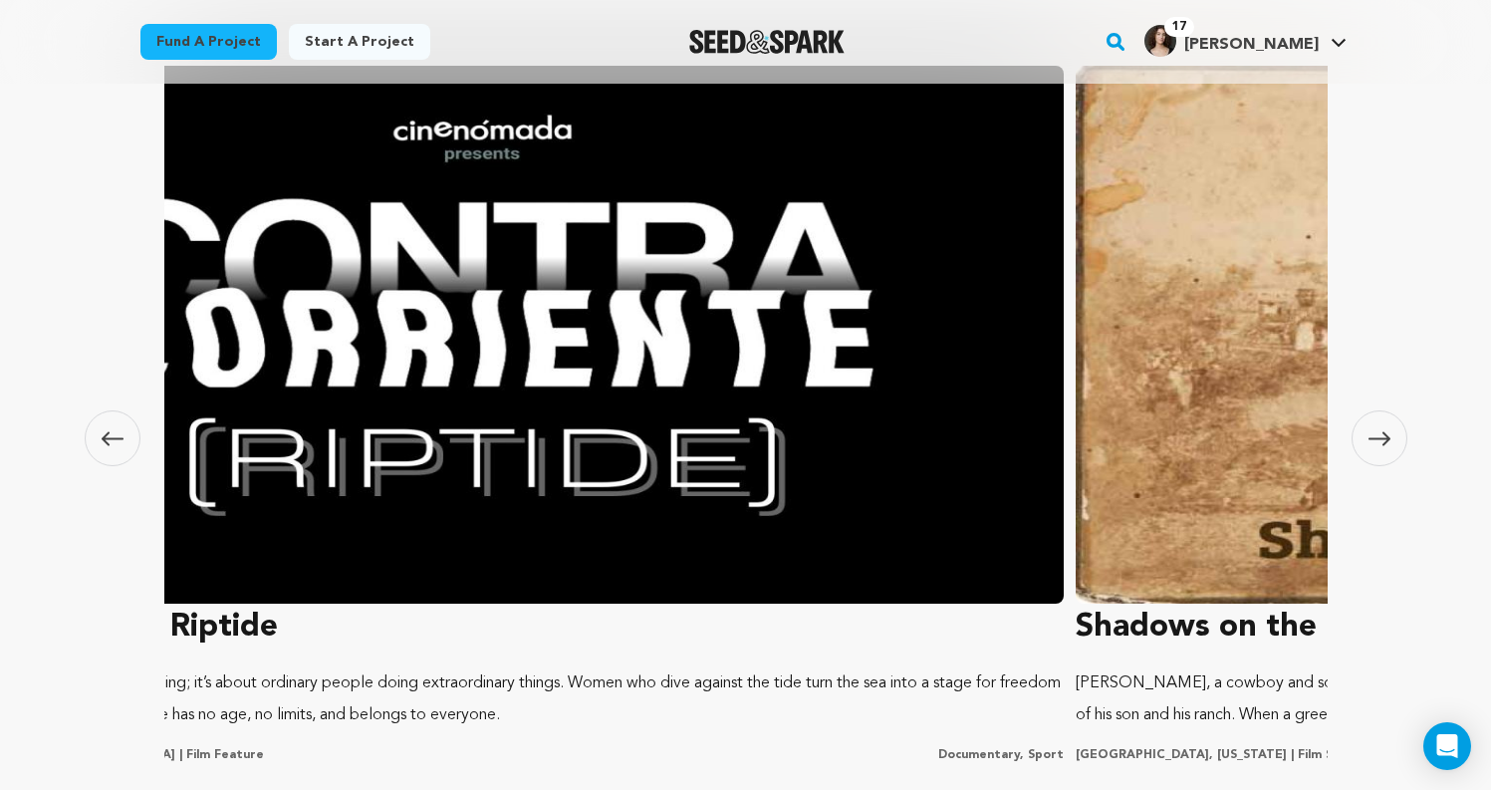
scroll to position [0, 394]
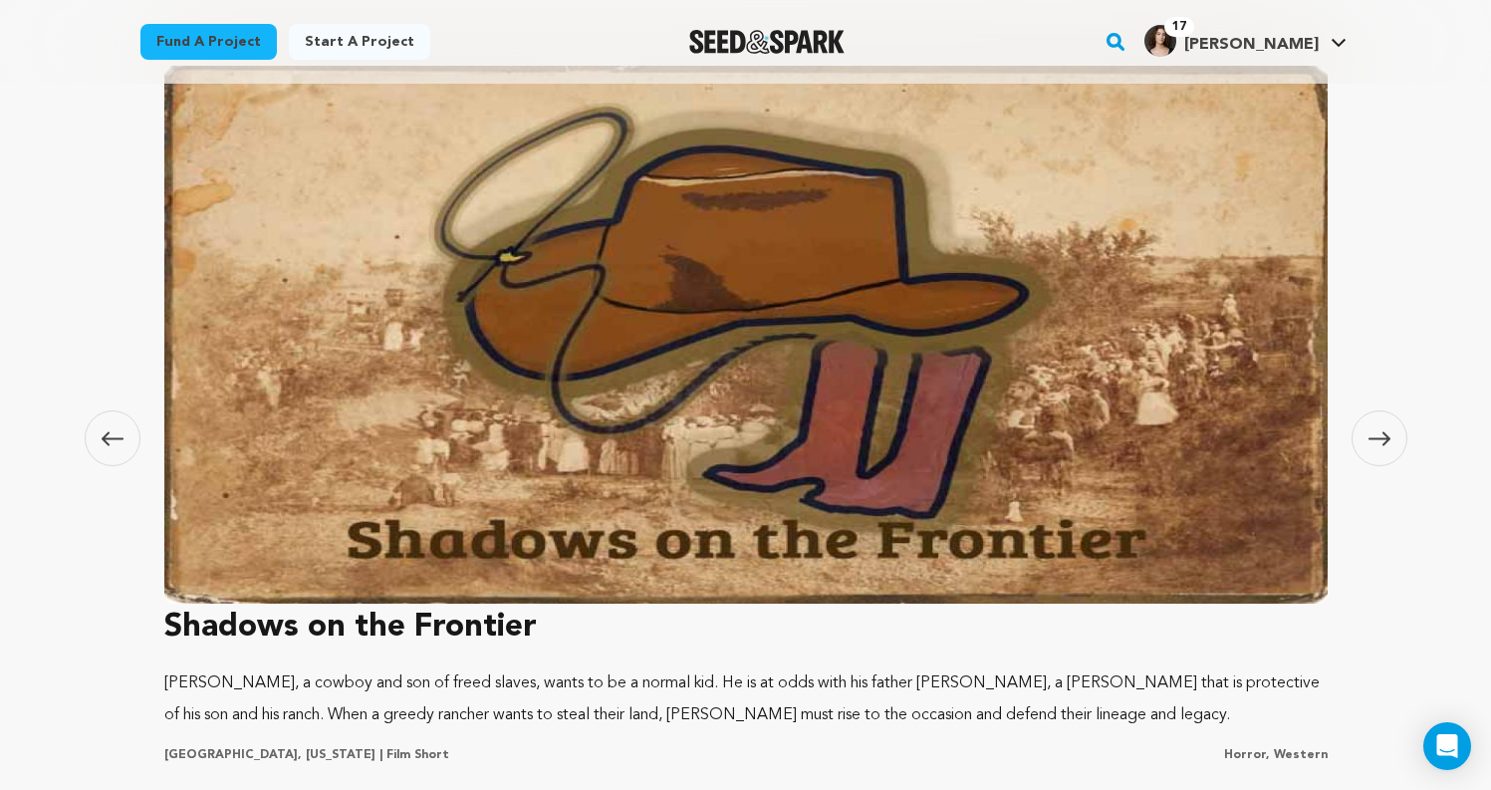
click at [1364, 437] on span at bounding box center [1380, 438] width 56 height 56
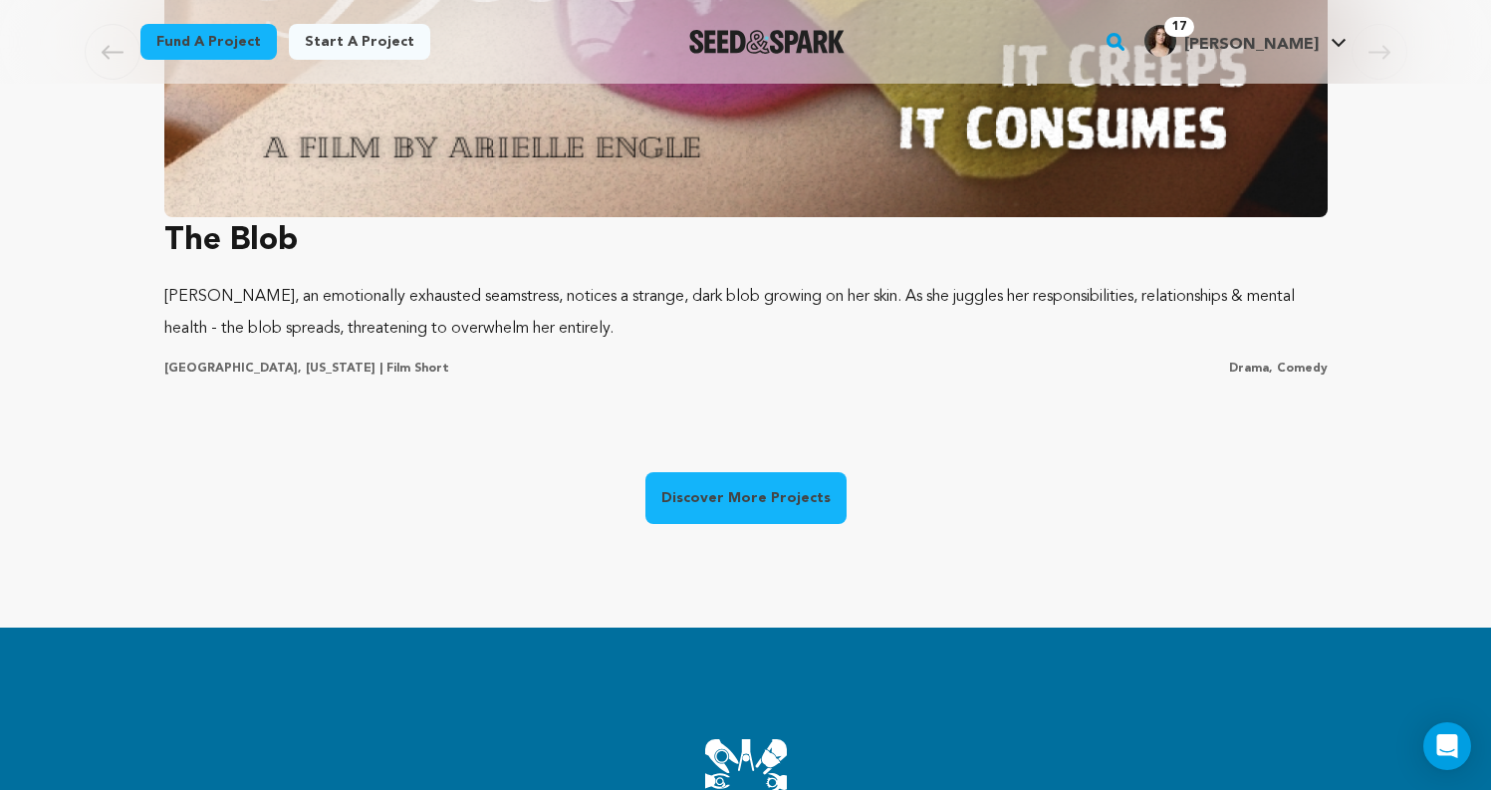
scroll to position [1601, 0]
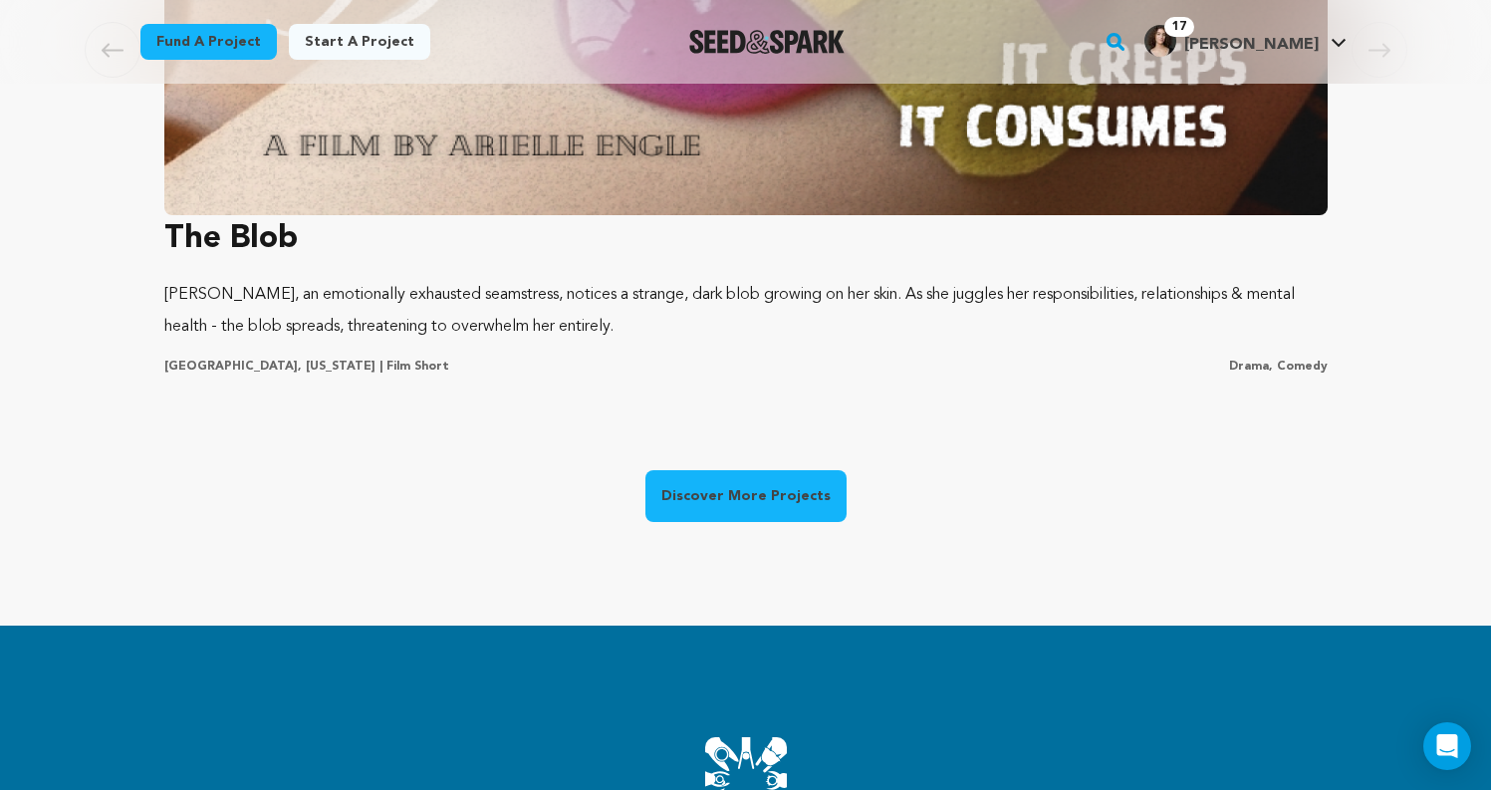
click at [792, 491] on link "Discover More Projects" at bounding box center [746, 496] width 201 height 52
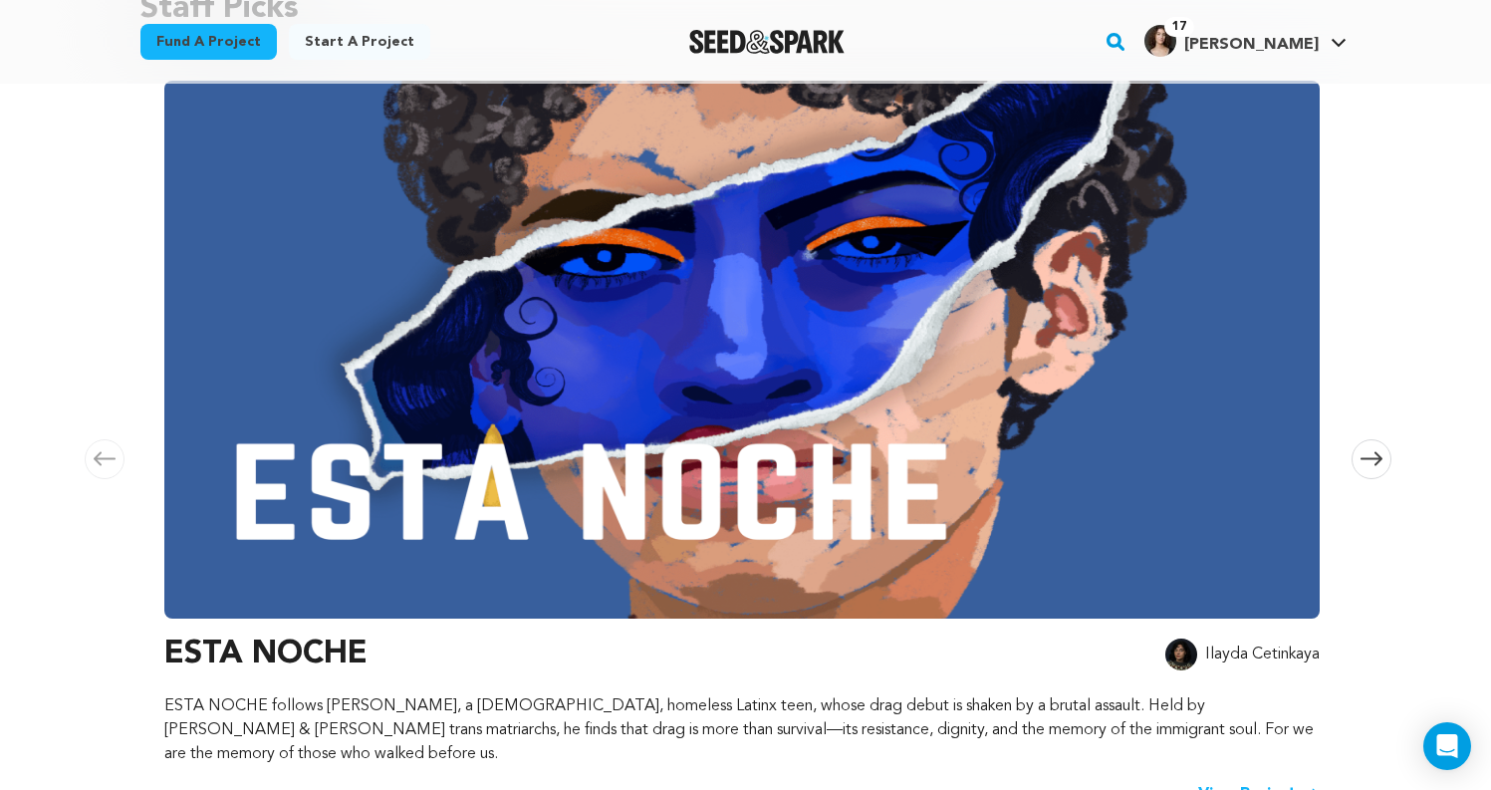
scroll to position [258, 0]
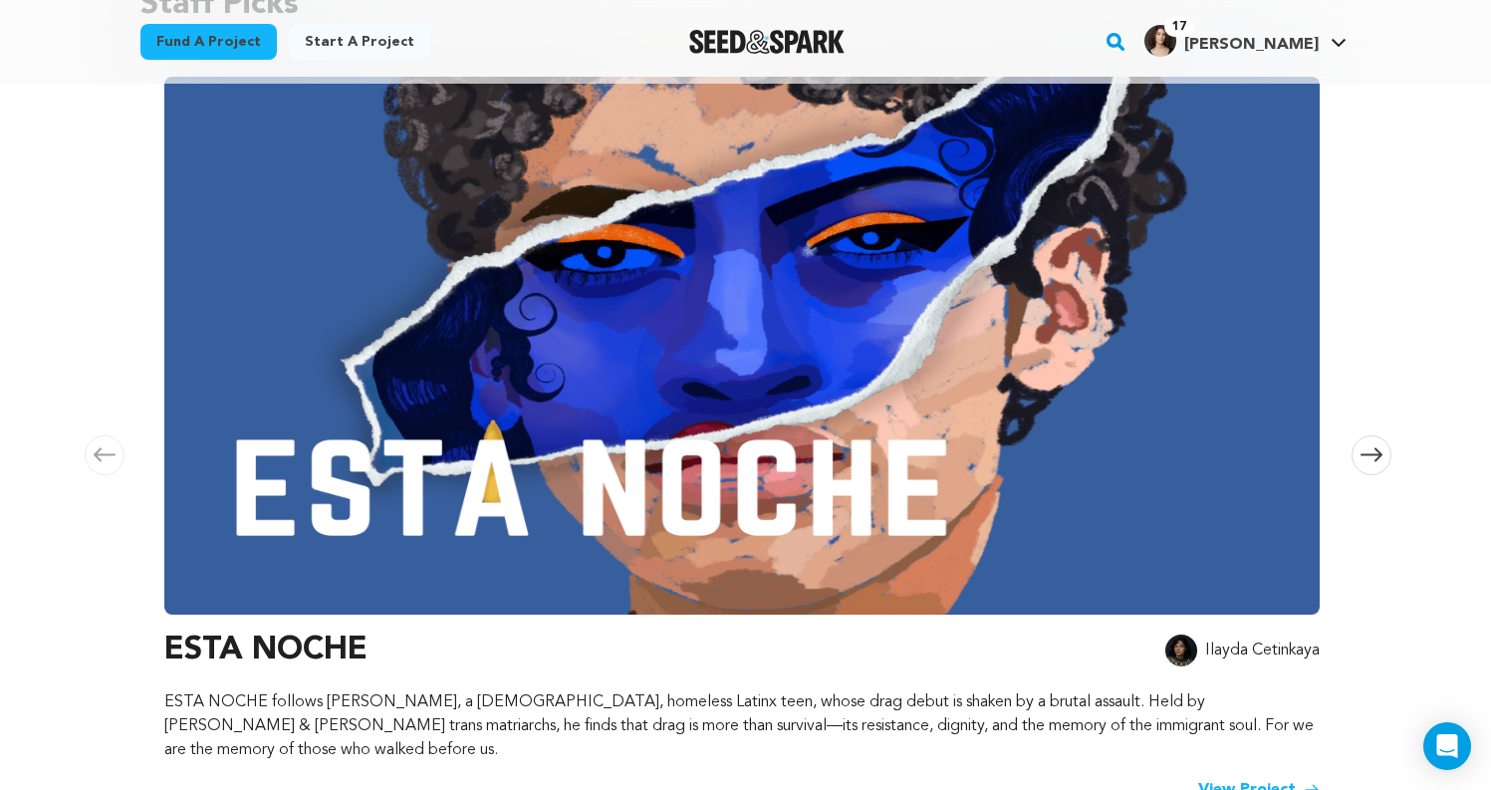
click at [1385, 445] on span at bounding box center [1372, 455] width 40 height 40
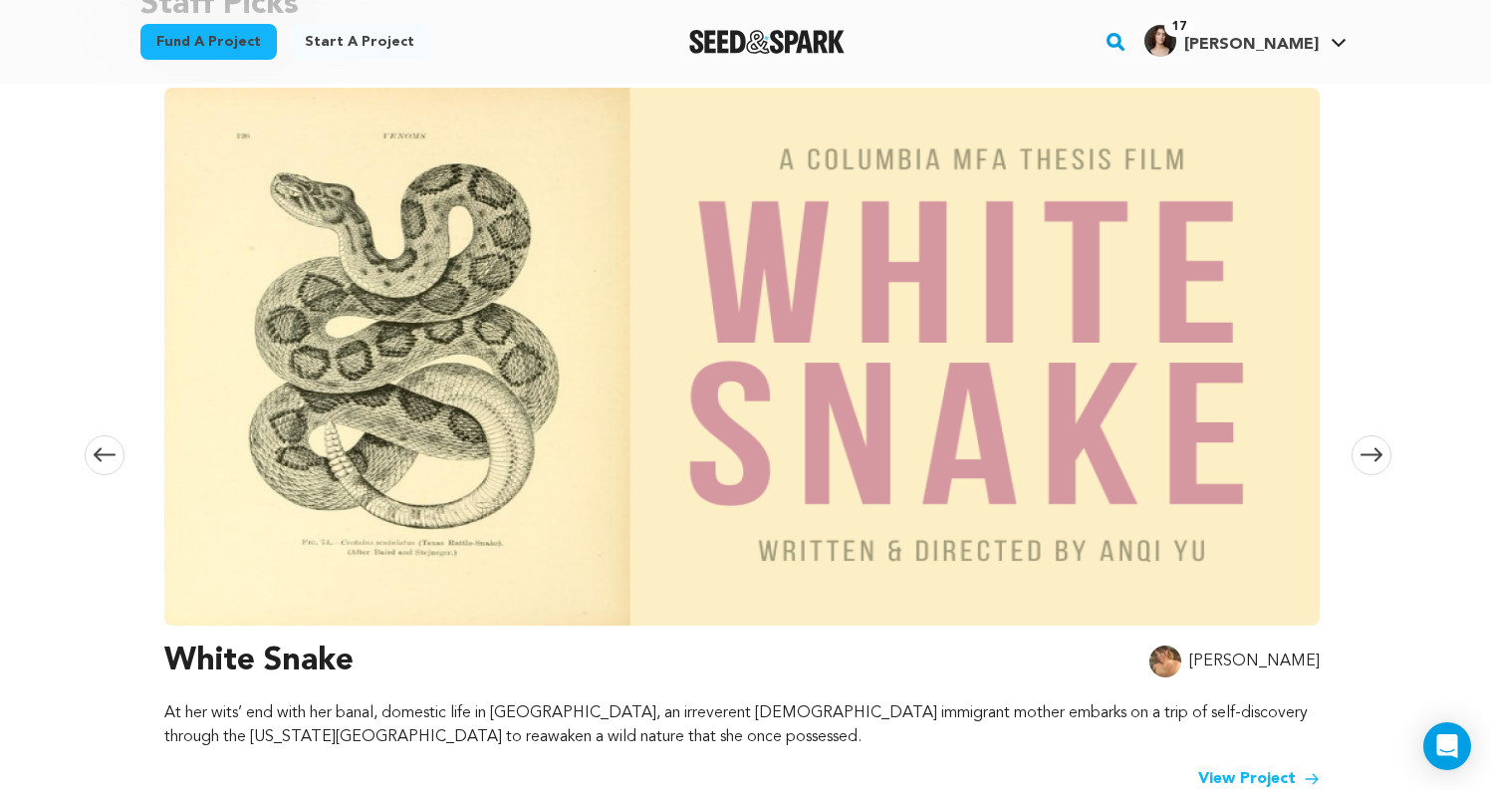
click at [1387, 447] on span at bounding box center [1372, 455] width 40 height 40
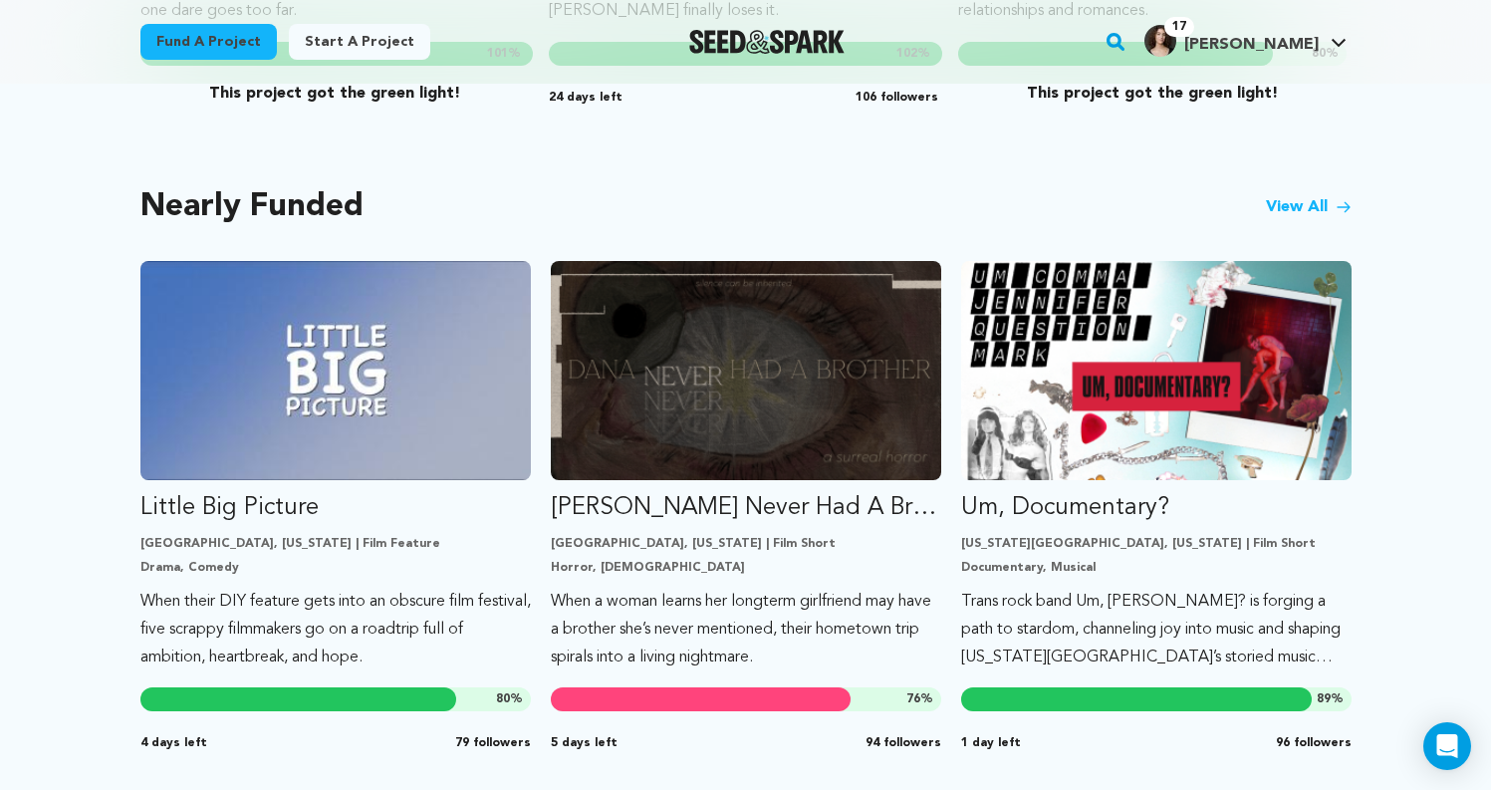
scroll to position [1622, 0]
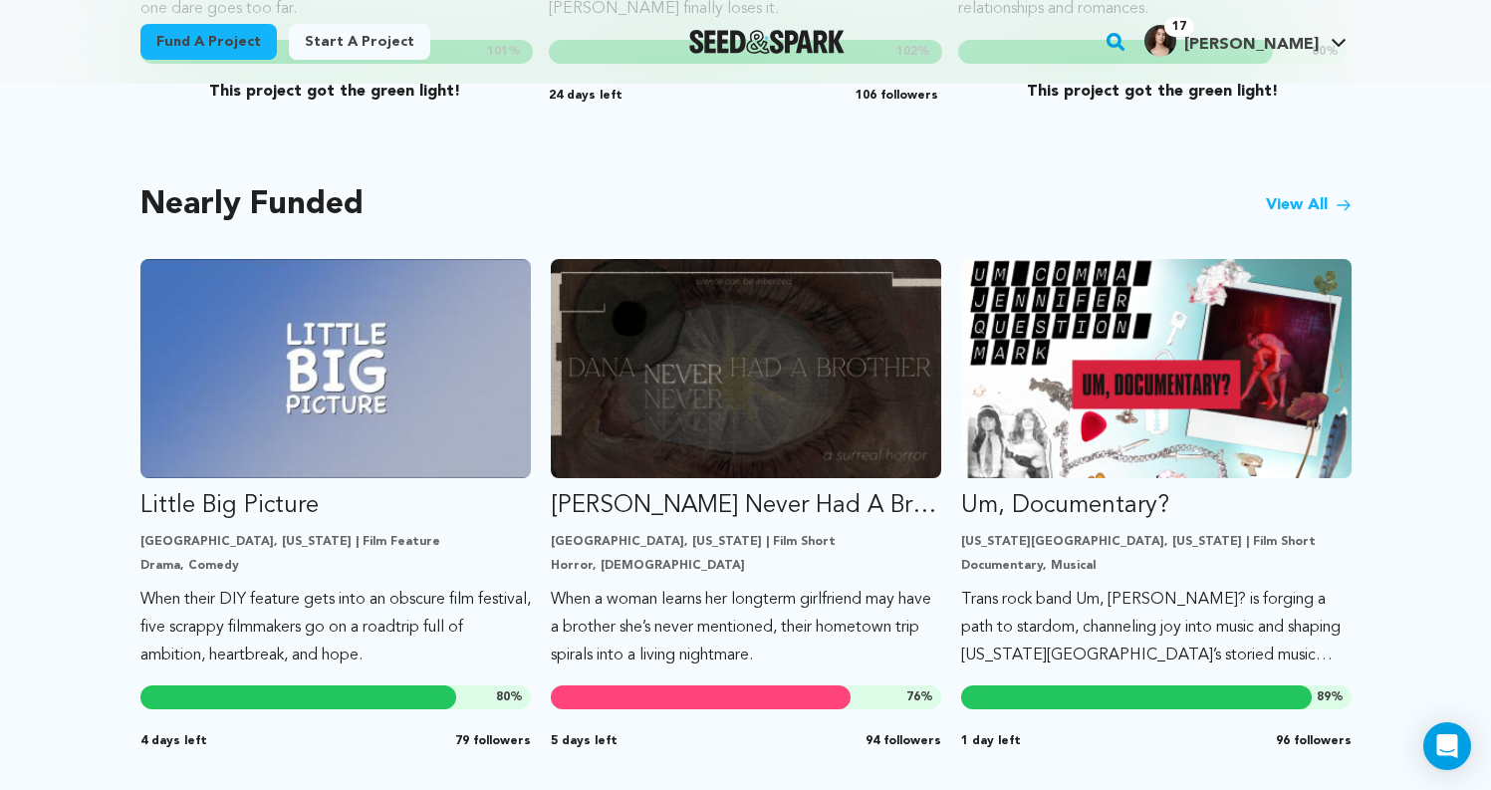
click at [1327, 193] on link "View All" at bounding box center [1309, 205] width 86 height 24
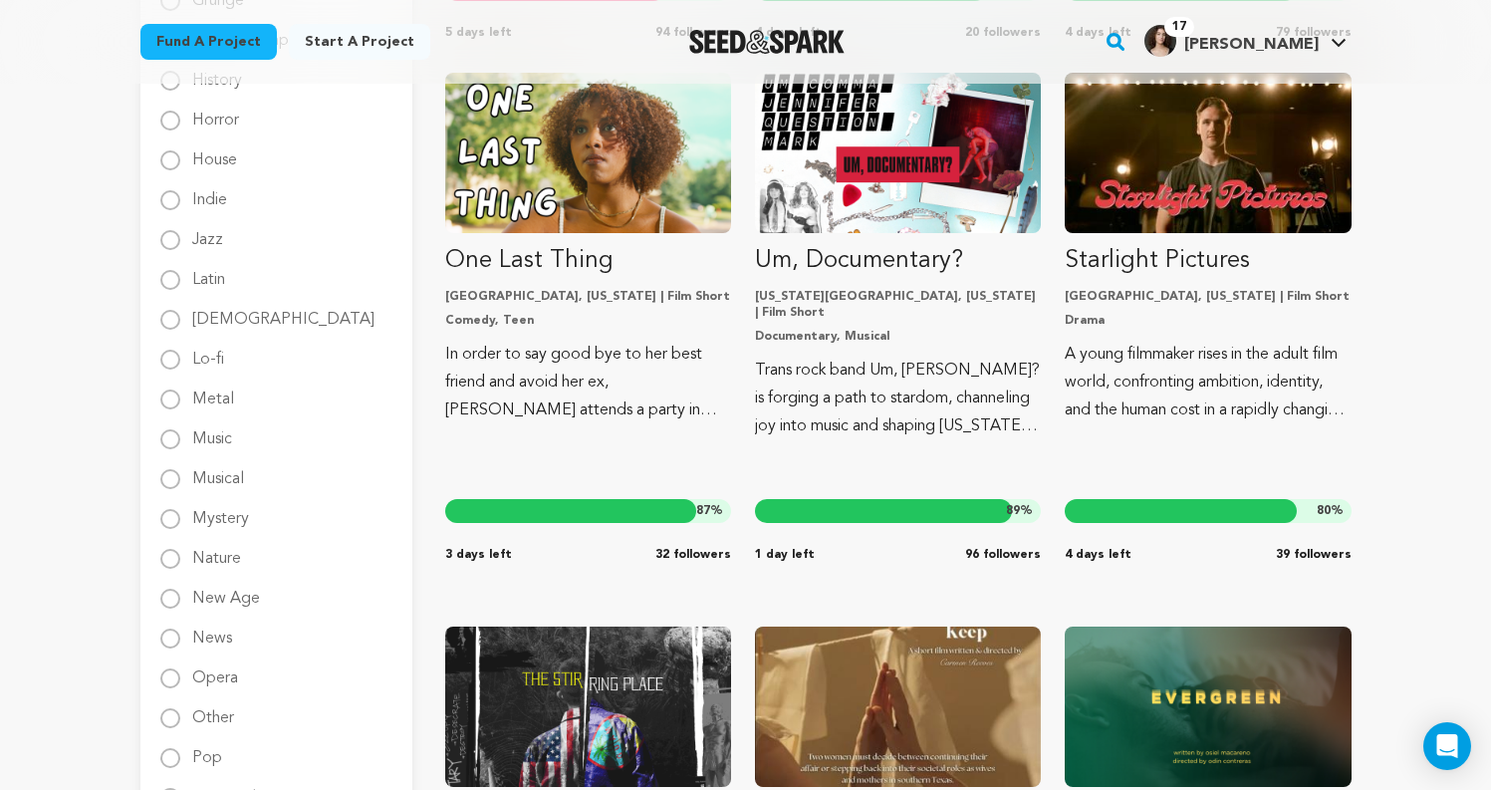
scroll to position [1837, 0]
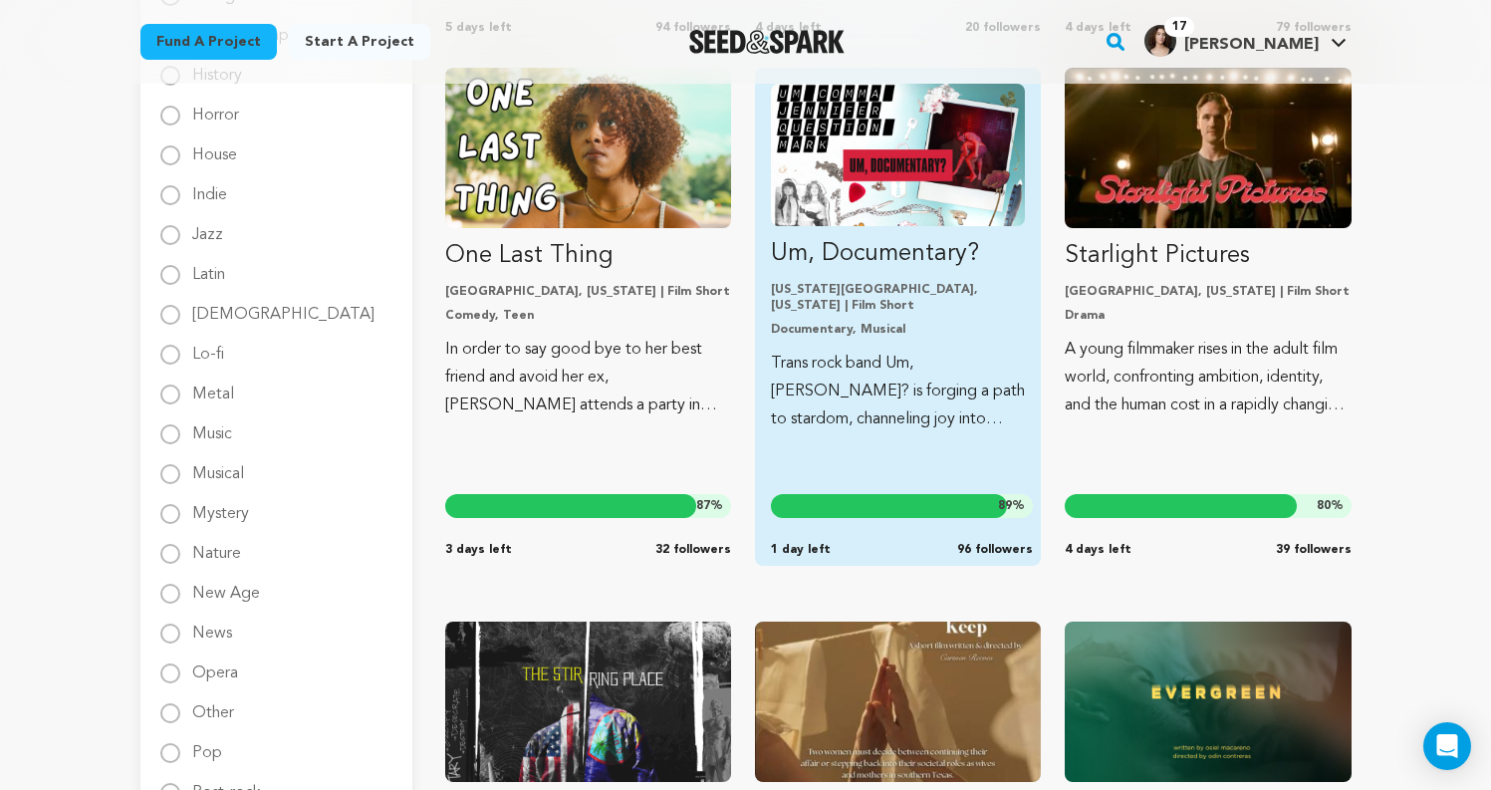
click at [791, 378] on p "Trans rock band Um, [PERSON_NAME]? is forging a path to stardom, channeling joy…" at bounding box center [898, 392] width 254 height 84
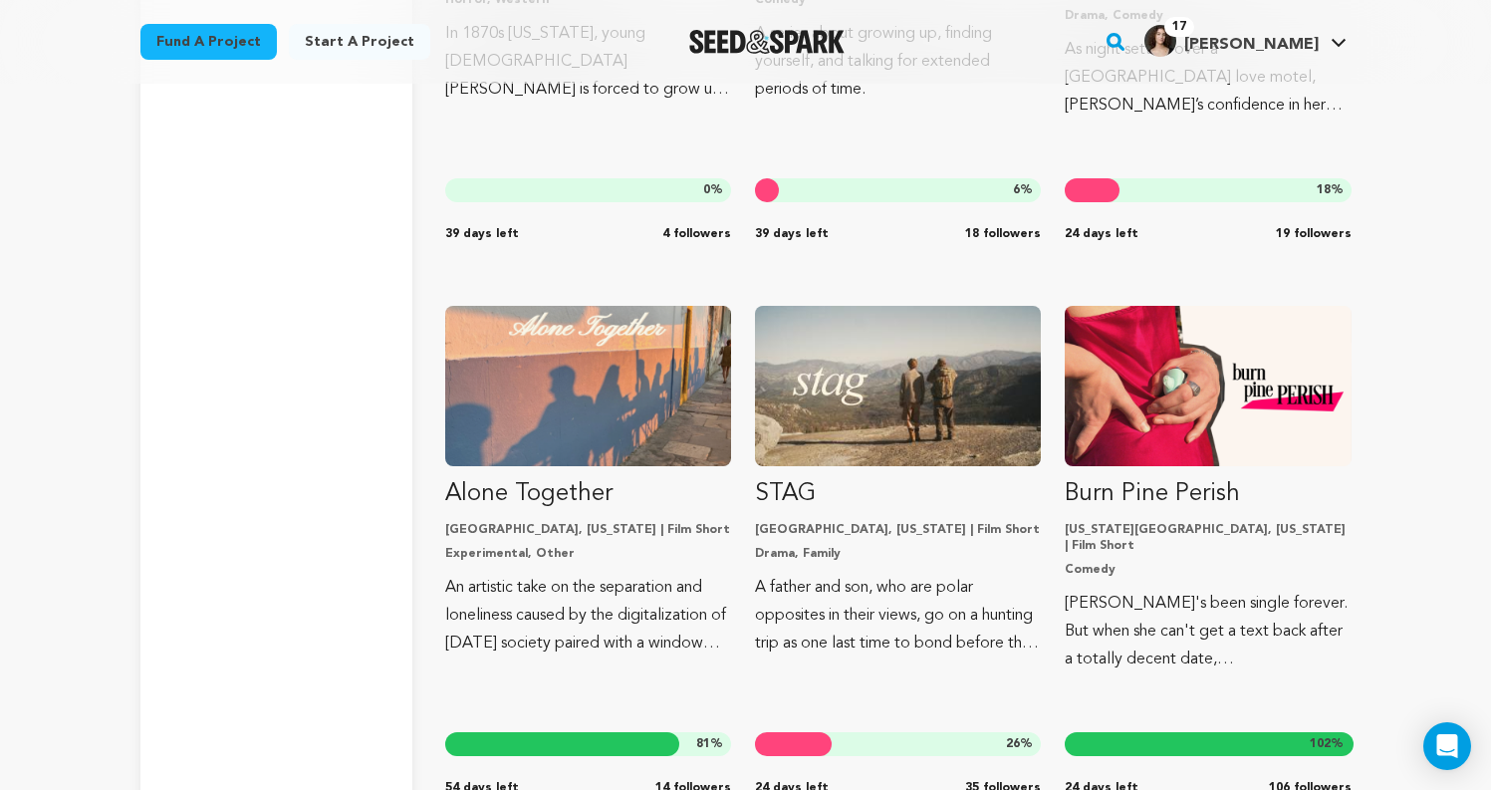
scroll to position [4371, 0]
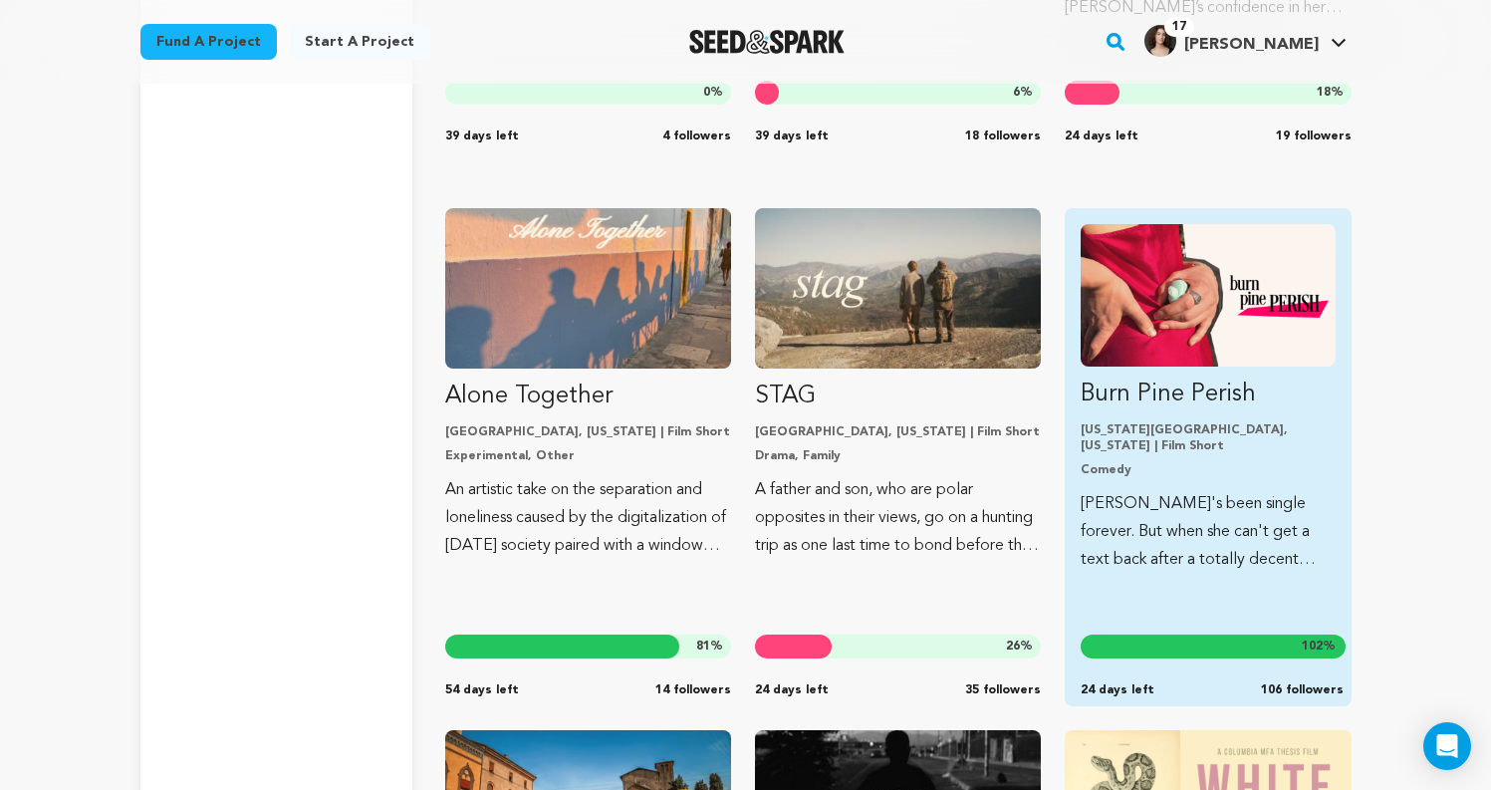
click at [1271, 527] on p "[PERSON_NAME]'s been single forever. But when she can't get a text back after a…" at bounding box center [1208, 532] width 254 height 84
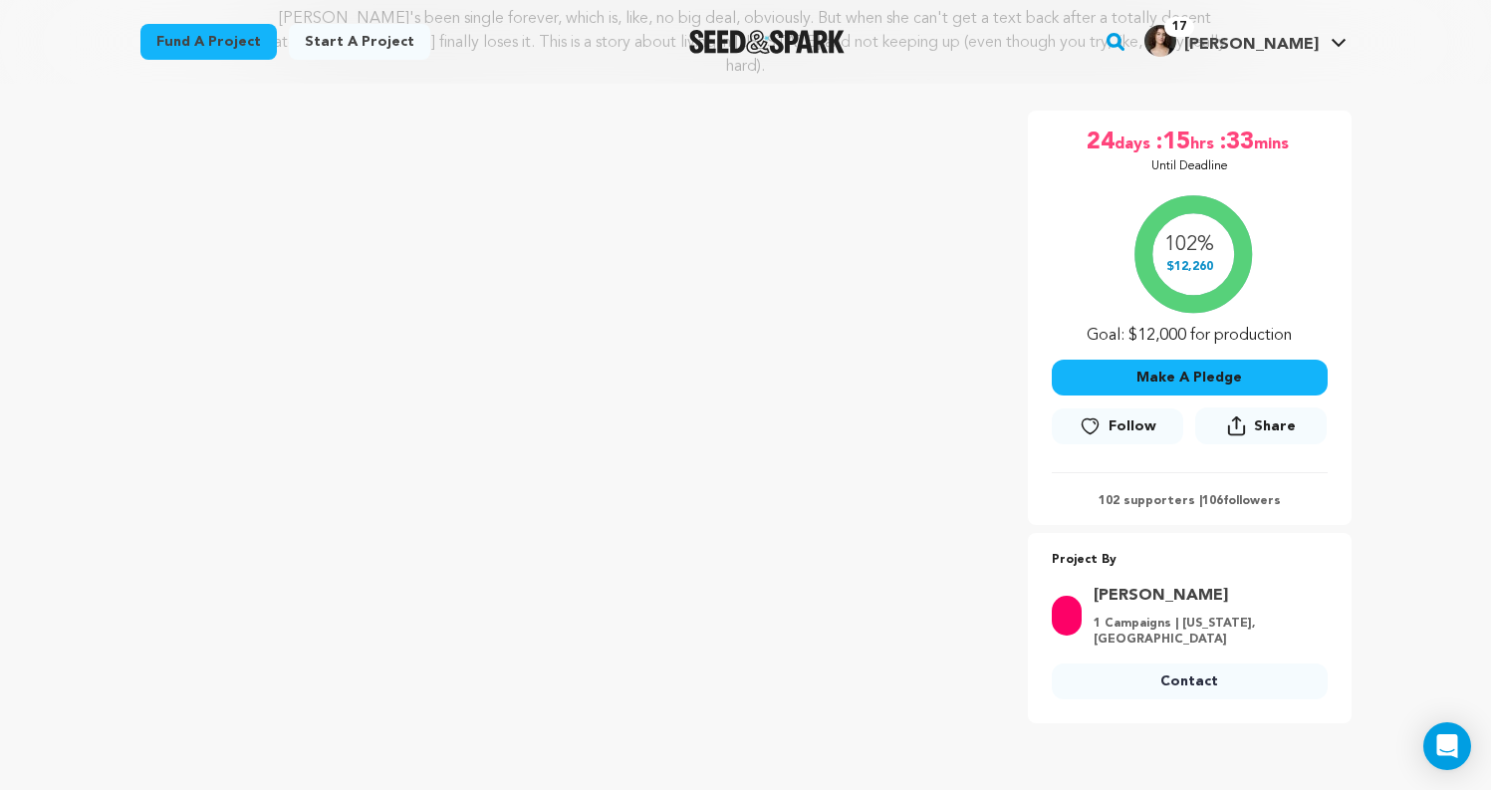
scroll to position [846, 0]
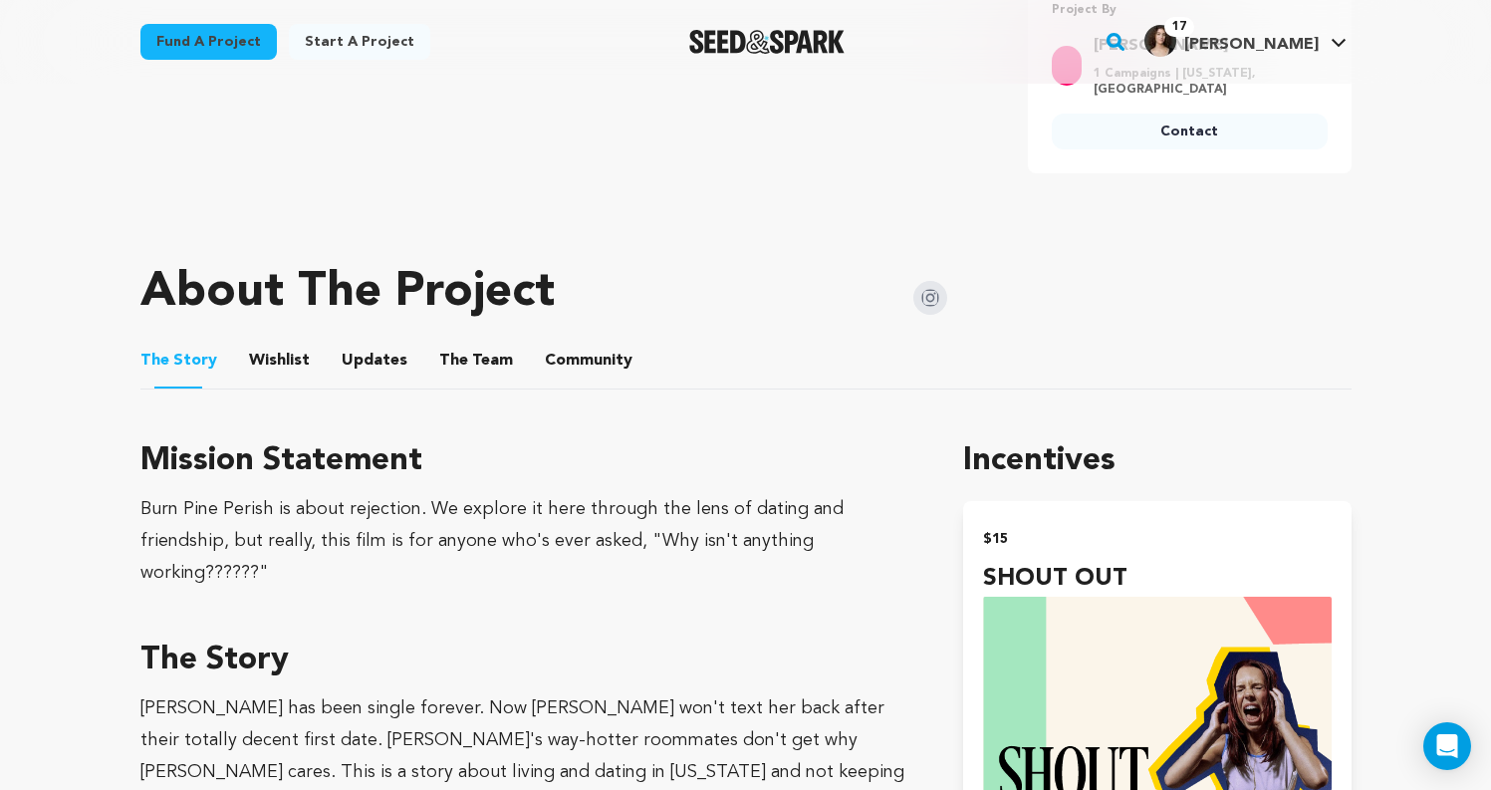
click at [320, 358] on ul "The Story The Story Wishlist Wishlist Updates Updates The Team The Team Communi…" at bounding box center [745, 361] width 1211 height 57
click at [296, 341] on button "Wishlist" at bounding box center [279, 365] width 48 height 48
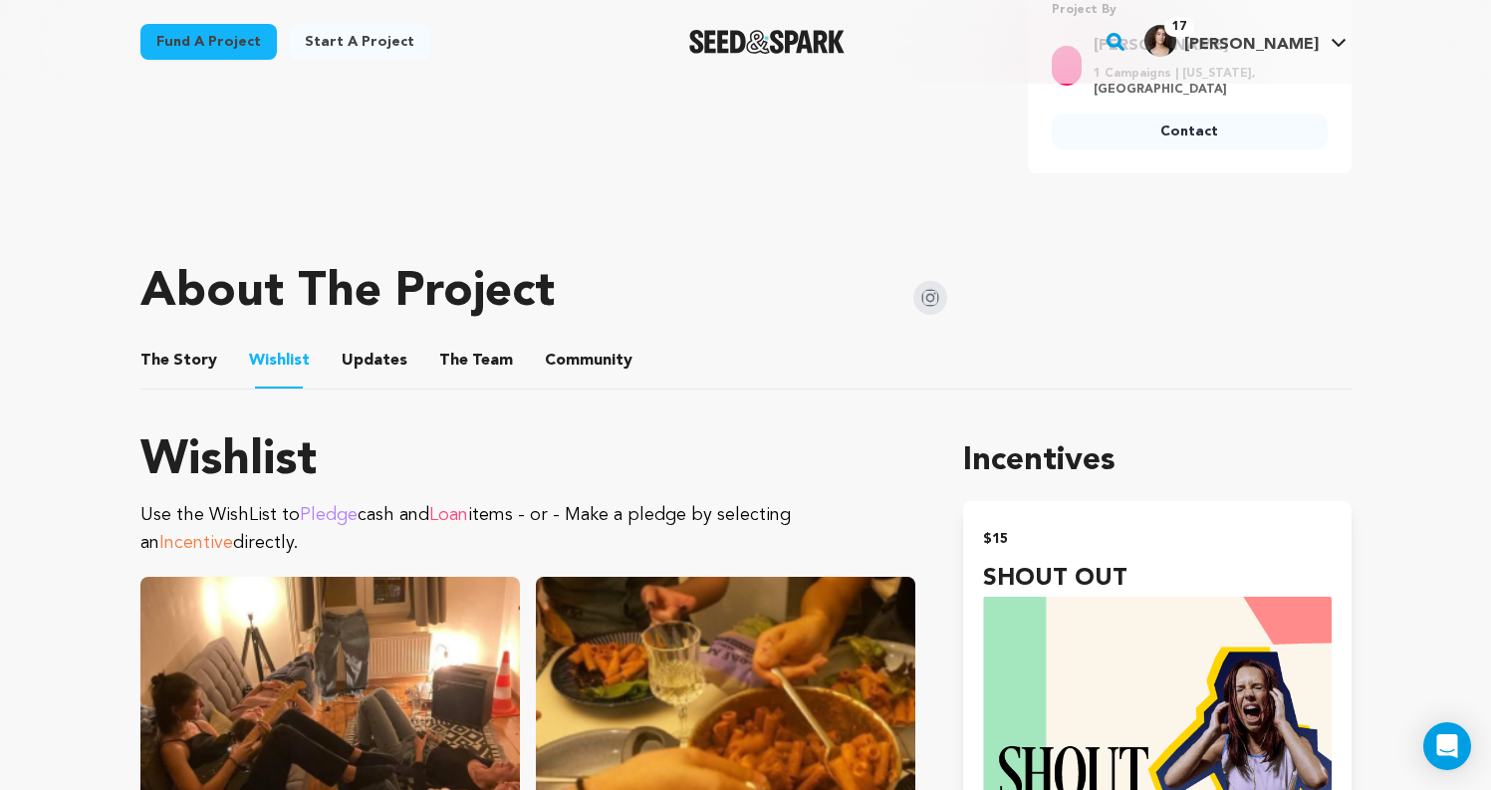
click at [381, 345] on button "Updates" at bounding box center [375, 365] width 48 height 48
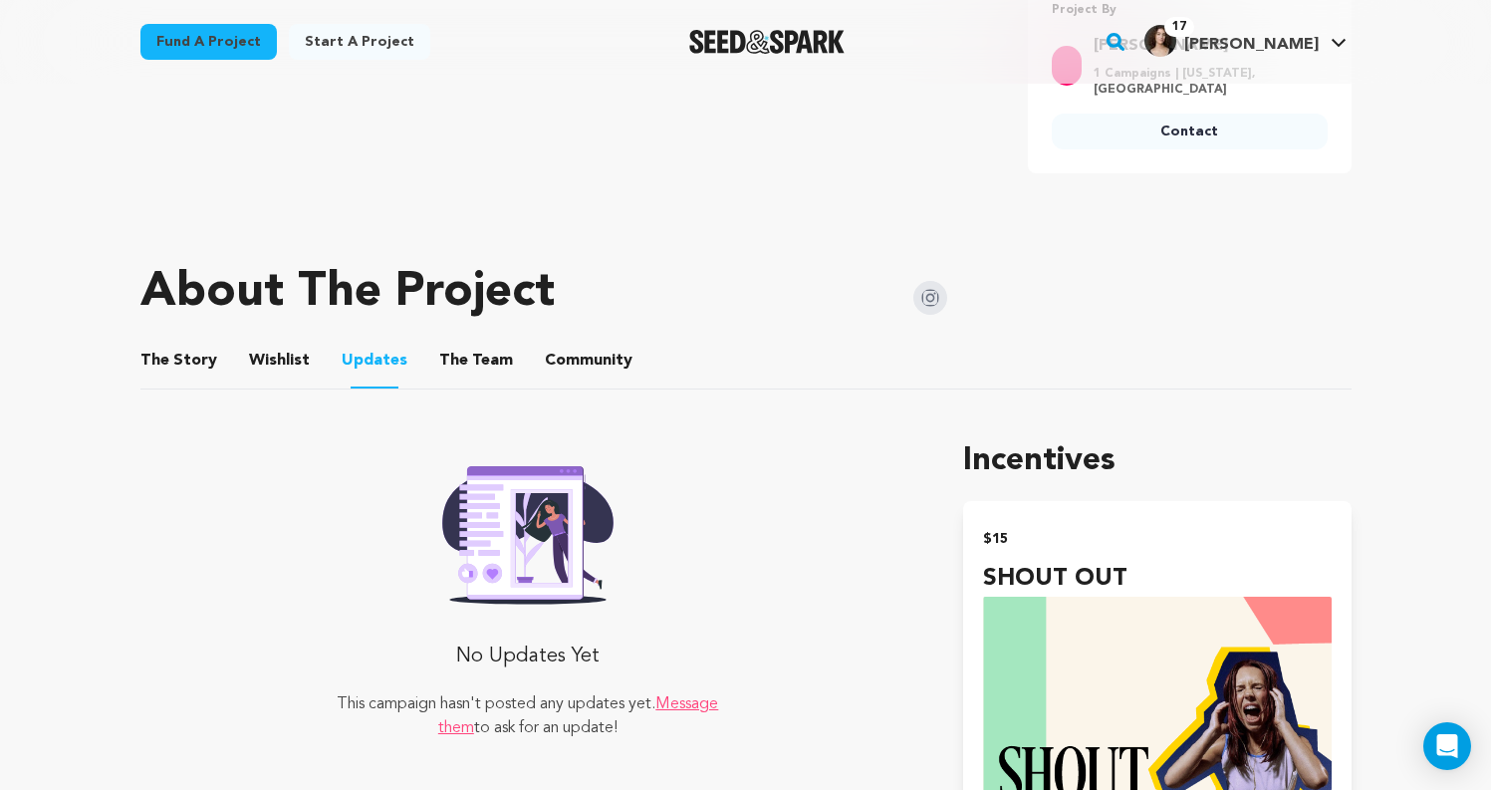
click at [466, 341] on button "The Team" at bounding box center [476, 365] width 48 height 48
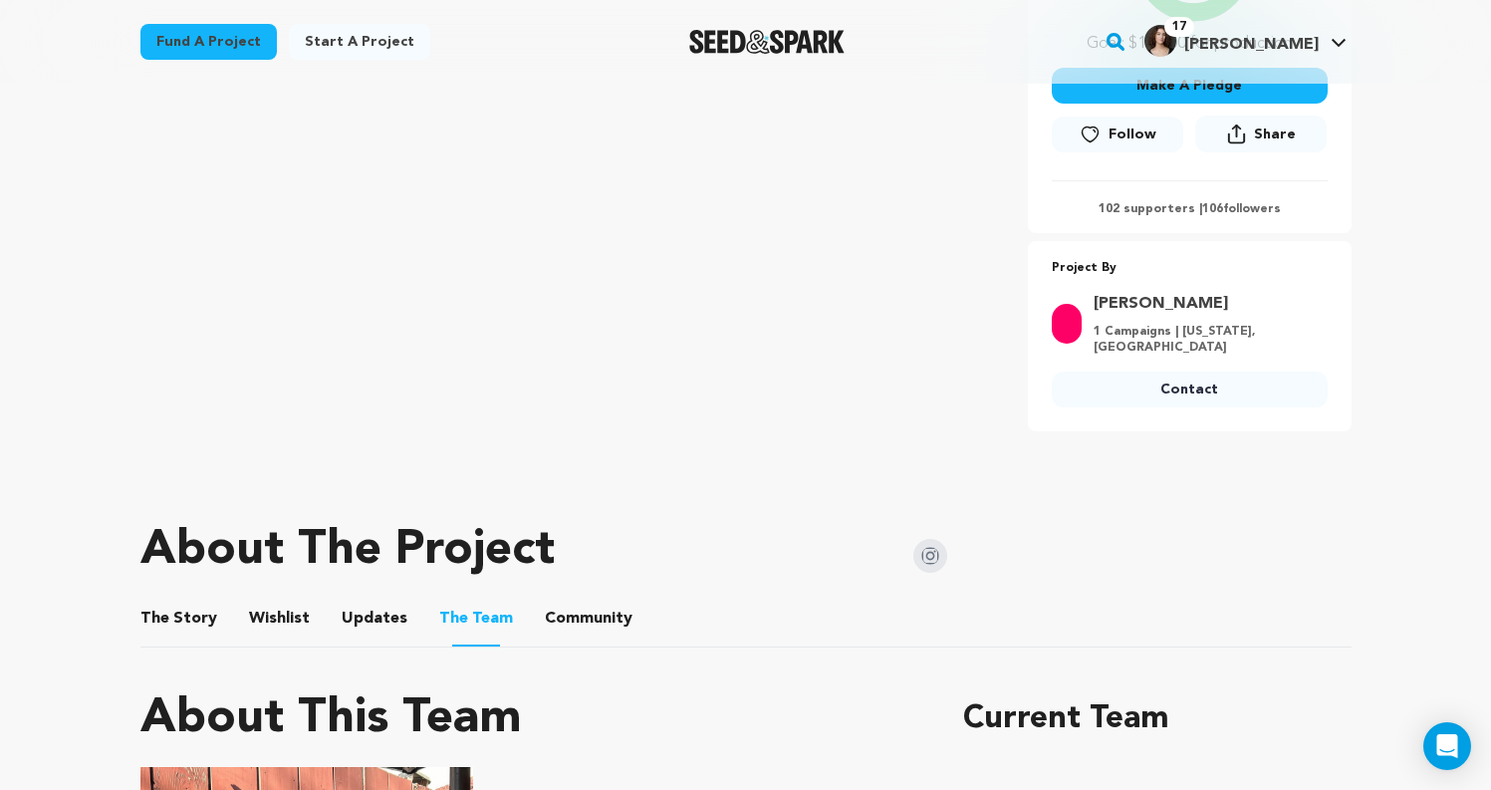
scroll to position [598, 0]
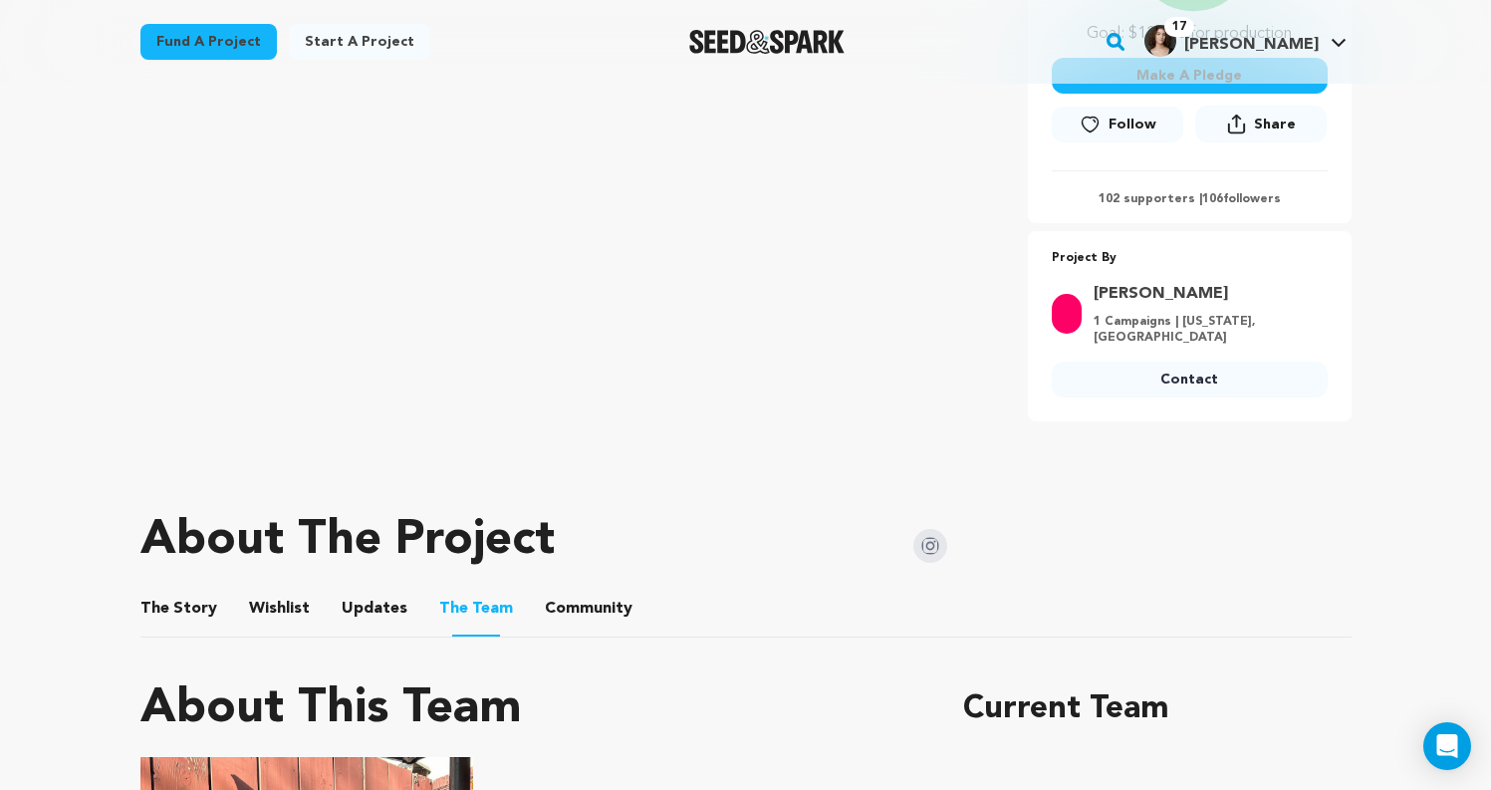
click at [568, 589] on button "Community" at bounding box center [589, 613] width 48 height 48
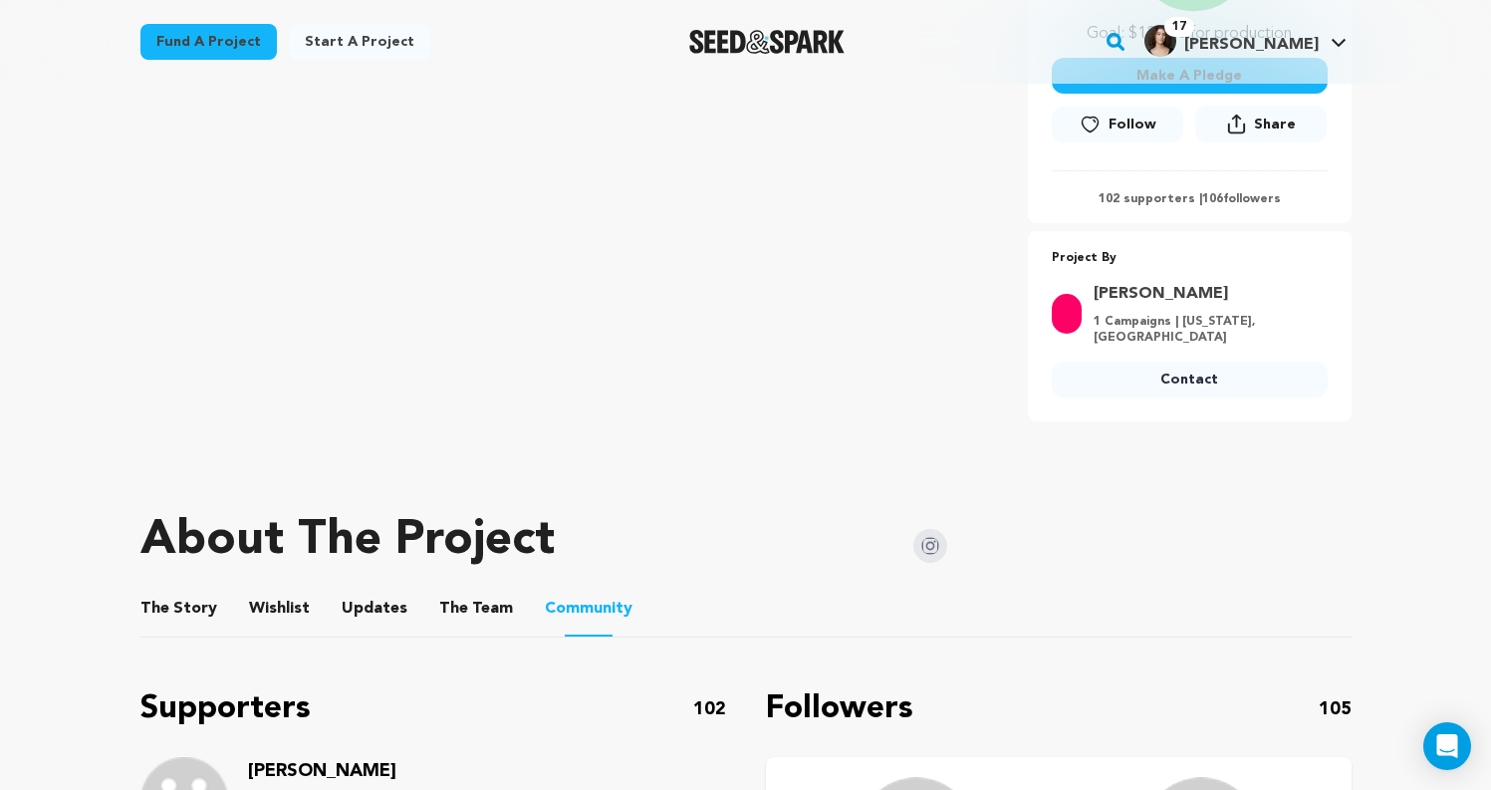
click at [481, 589] on button "The Team" at bounding box center [476, 613] width 48 height 48
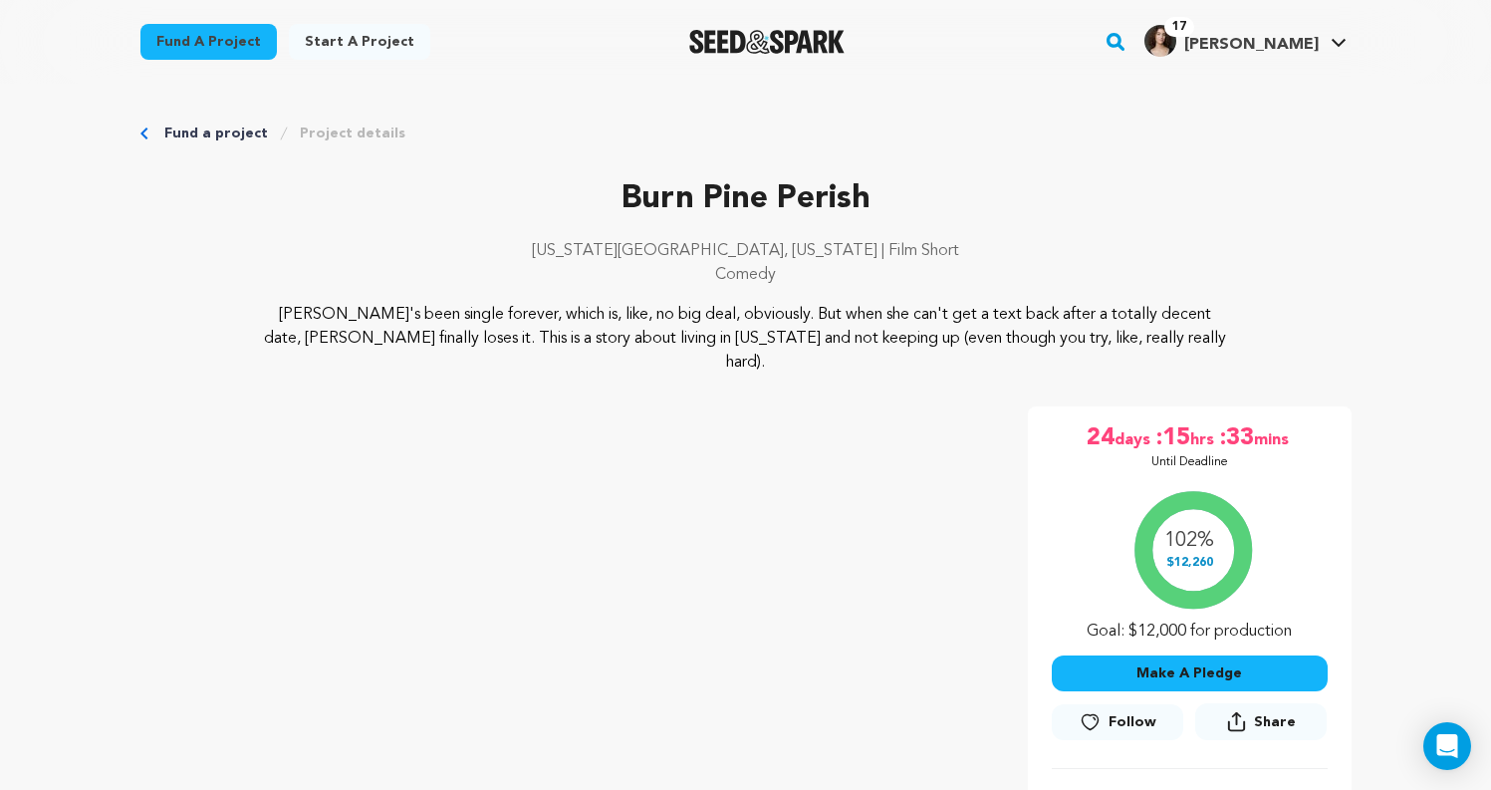
click at [1124, 712] on span "Follow" at bounding box center [1133, 722] width 48 height 20
click at [733, 57] on div at bounding box center [768, 42] width 276 height 52
click at [731, 36] on img "Seed&Spark Homepage" at bounding box center [767, 42] width 156 height 24
